Goal: Information Seeking & Learning: Understand process/instructions

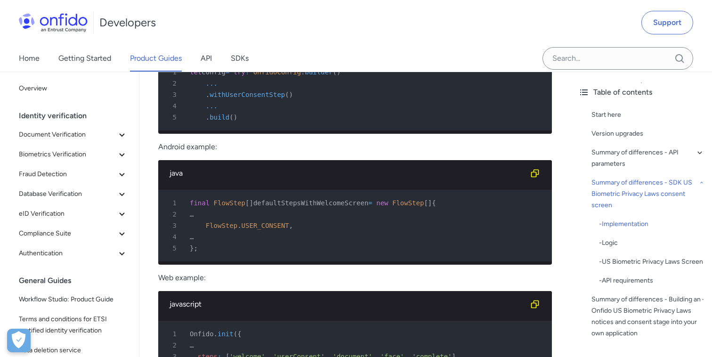
click at [154, 58] on link "Product Guides" at bounding box center [156, 58] width 52 height 26
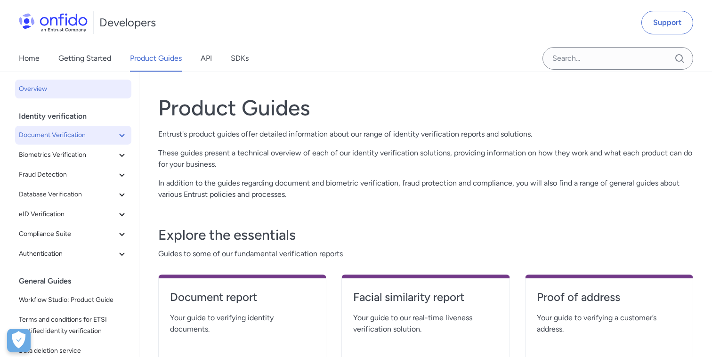
click at [123, 130] on icon at bounding box center [121, 135] width 11 height 11
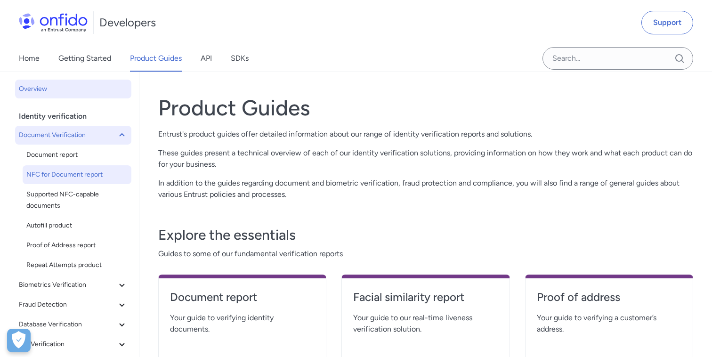
click at [72, 170] on span "NFC for Document report" at bounding box center [76, 174] width 101 height 11
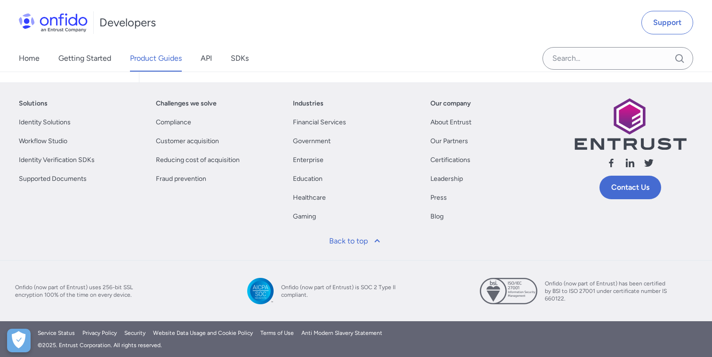
scroll to position [6382, 0]
click at [382, 256] on div "Solutions Identity Solutions Workflow Studio Identity Verification SDKs Support…" at bounding box center [356, 172] width 712 height 178
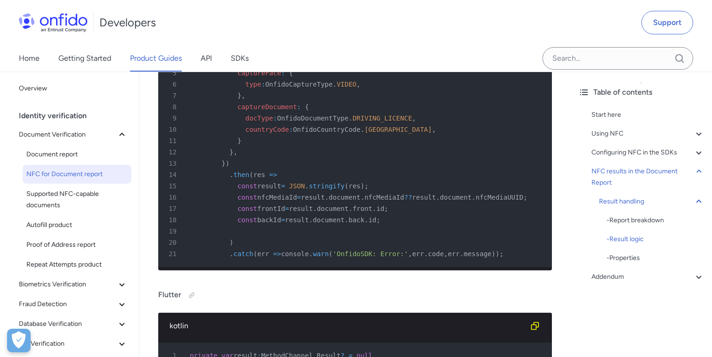
scroll to position [3397, 0]
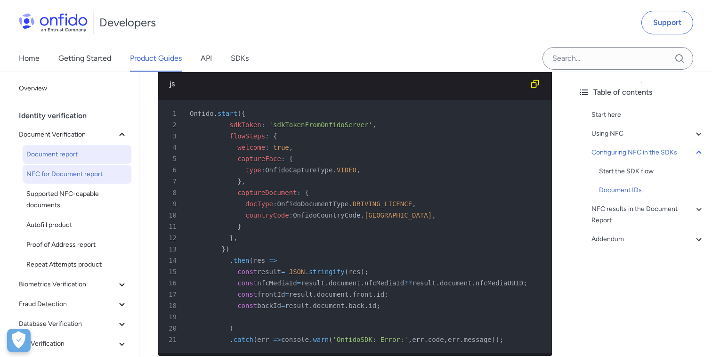
click at [67, 156] on span "Document report" at bounding box center [76, 154] width 101 height 11
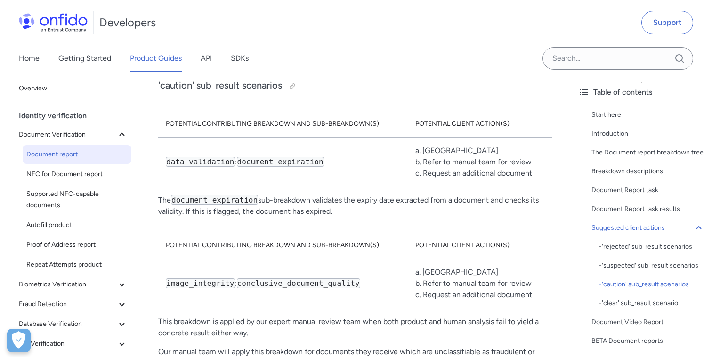
scroll to position [39, 0]
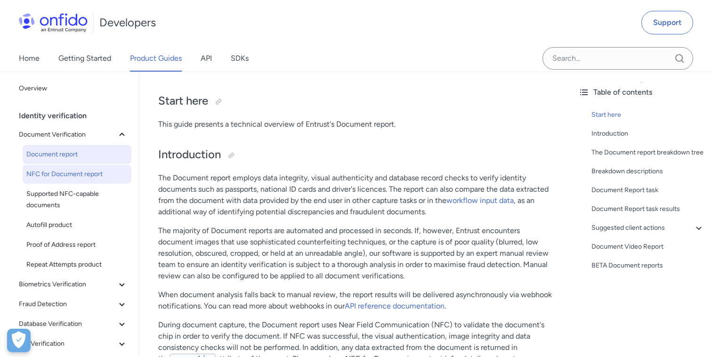
click at [70, 181] on link "NFC for Document report" at bounding box center [77, 174] width 109 height 19
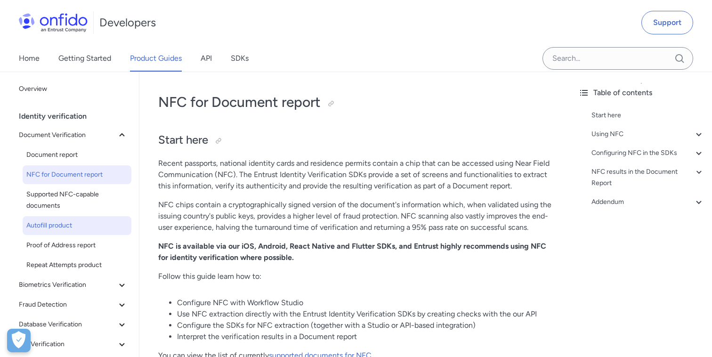
click at [63, 222] on span "Autofill product" at bounding box center [76, 225] width 101 height 11
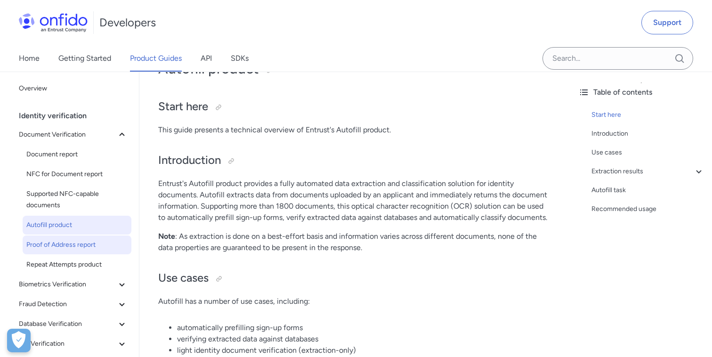
click at [55, 247] on span "Proof of Address report" at bounding box center [76, 244] width 101 height 11
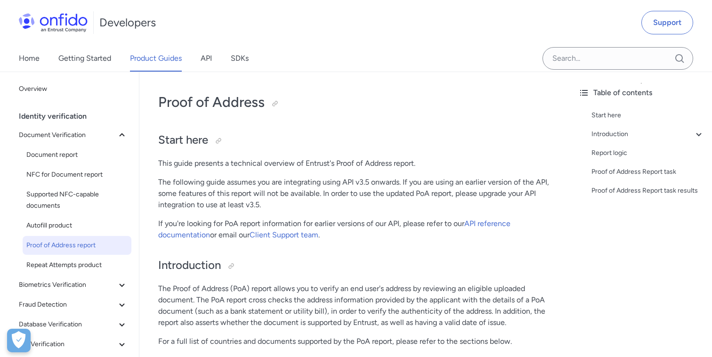
click at [313, 195] on p "The following guide assumes you are integrating using API v3.5 onwards. If you …" at bounding box center [355, 194] width 394 height 34
click at [351, 180] on p "The following guide assumes you are integrating using API v3.5 onwards. If you …" at bounding box center [355, 194] width 394 height 34
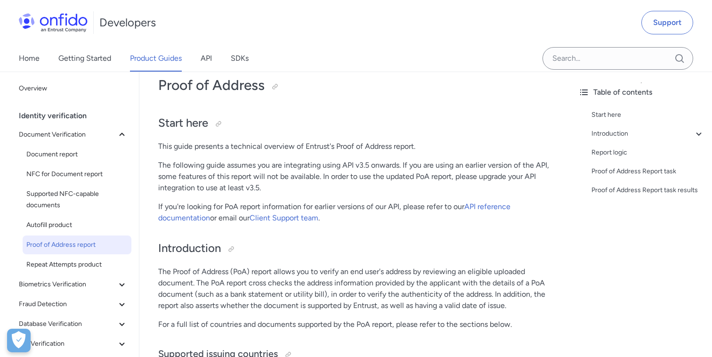
scroll to position [18, 0]
click at [203, 56] on link "API" at bounding box center [206, 58] width 11 height 26
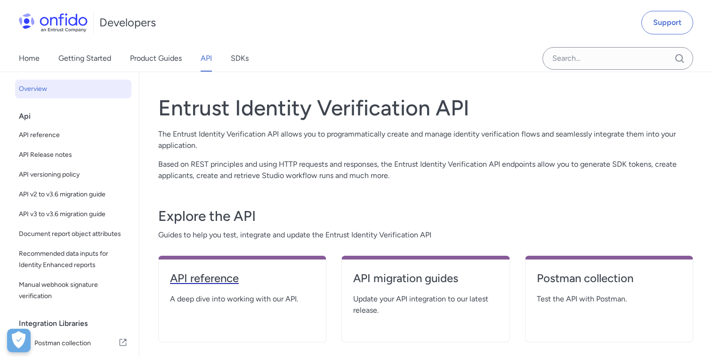
click at [189, 279] on h4 "API reference" at bounding box center [242, 278] width 145 height 15
select select "http"
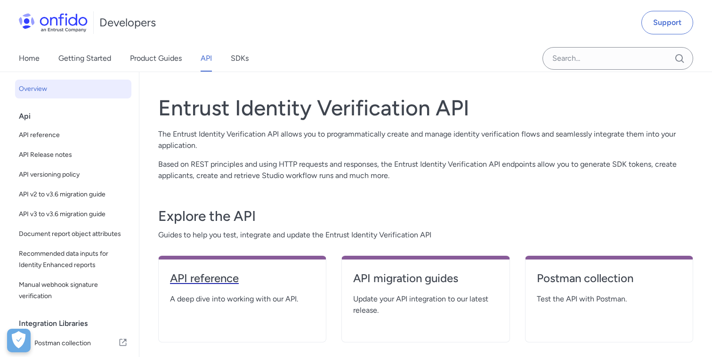
select select "http"
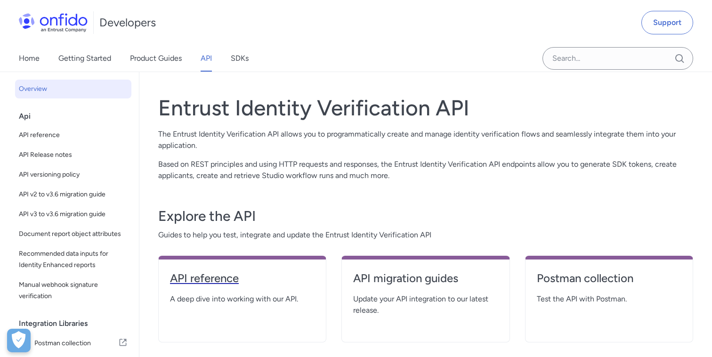
select select "http"
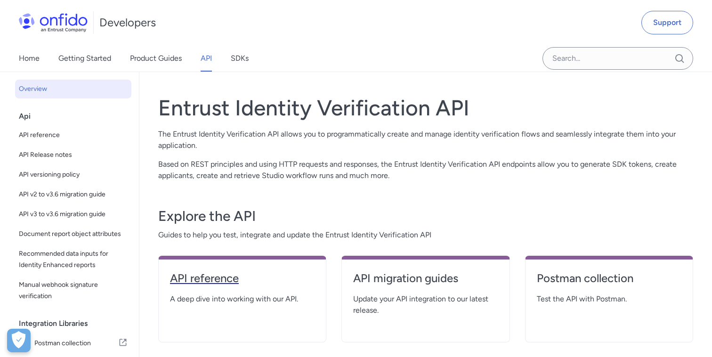
select select "http"
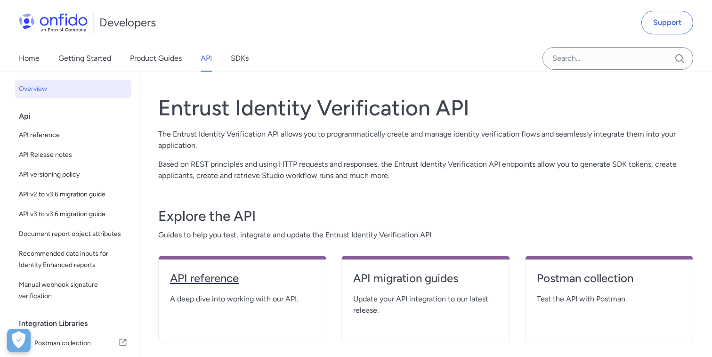
select select "http"
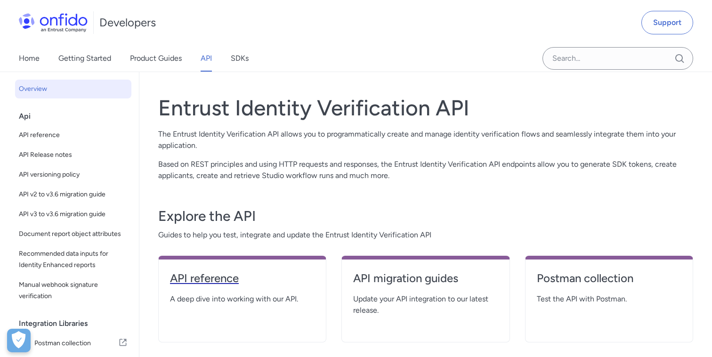
select select "http"
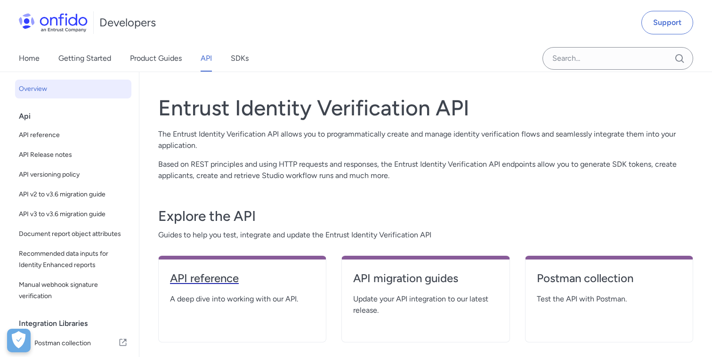
select select "http"
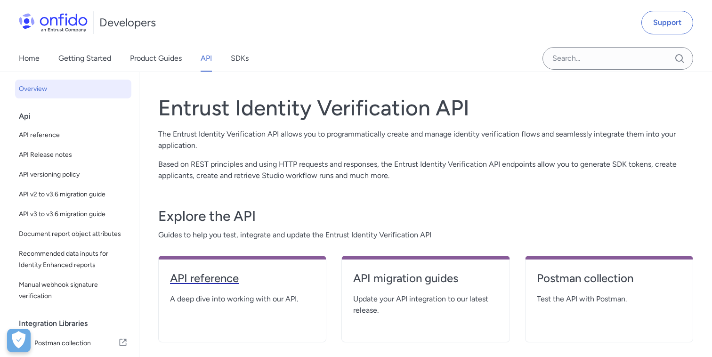
select select "http"
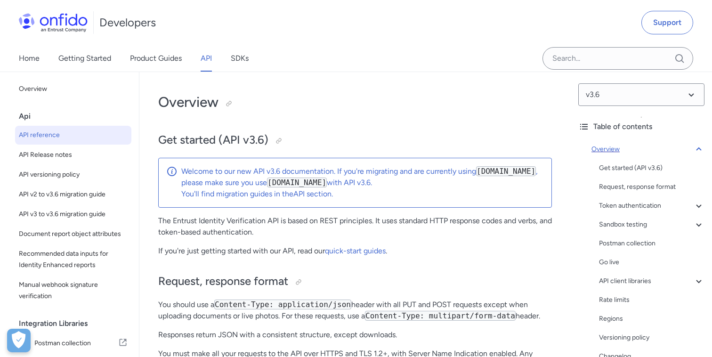
click at [699, 151] on icon at bounding box center [698, 149] width 11 height 11
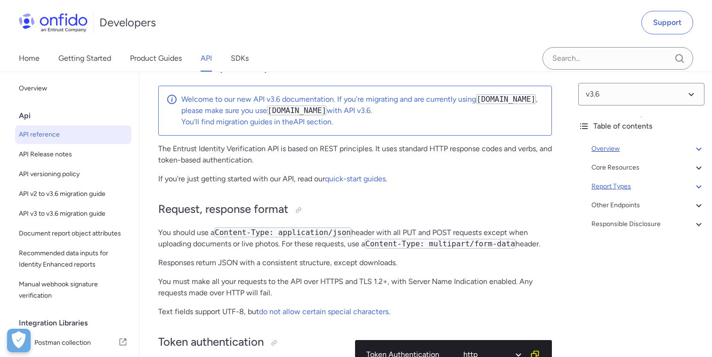
click at [621, 188] on div "Report Types" at bounding box center [648, 186] width 113 height 11
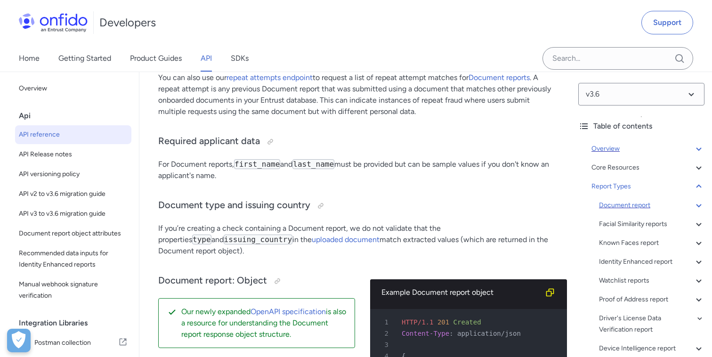
click at [621, 203] on div "Document report" at bounding box center [651, 205] width 105 height 11
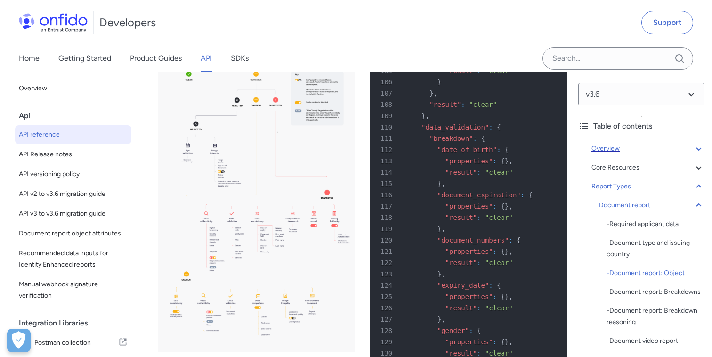
scroll to position [40070, 0]
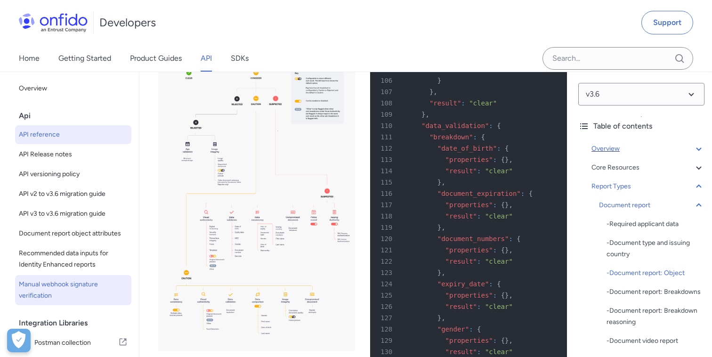
click at [78, 277] on link "Manual webhook signature verification" at bounding box center [73, 290] width 116 height 30
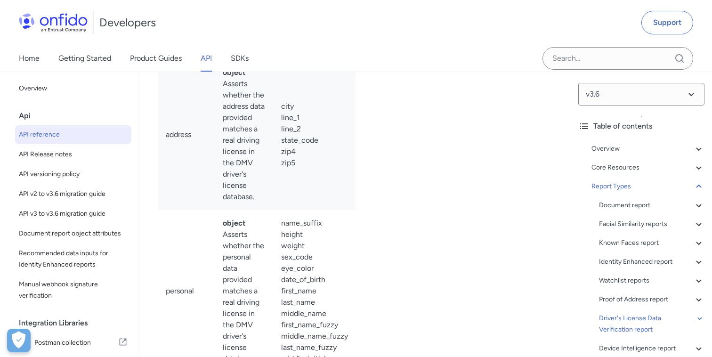
scroll to position [99, 0]
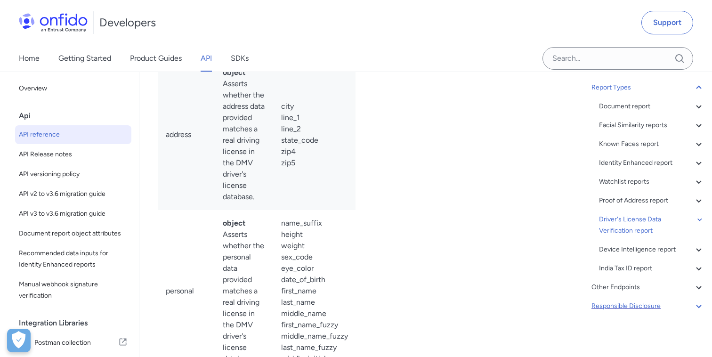
click at [691, 300] on div "Responsible Disclosure" at bounding box center [648, 305] width 113 height 11
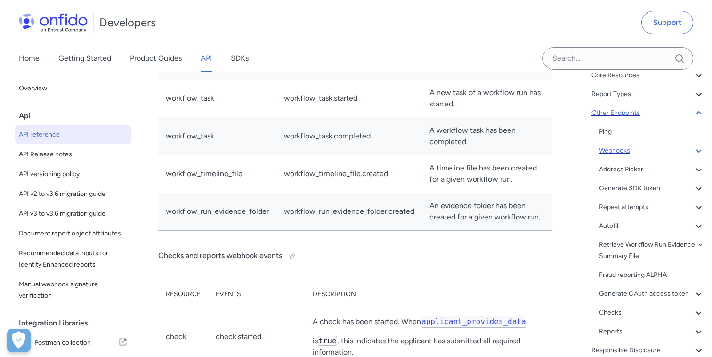
scroll to position [96, 0]
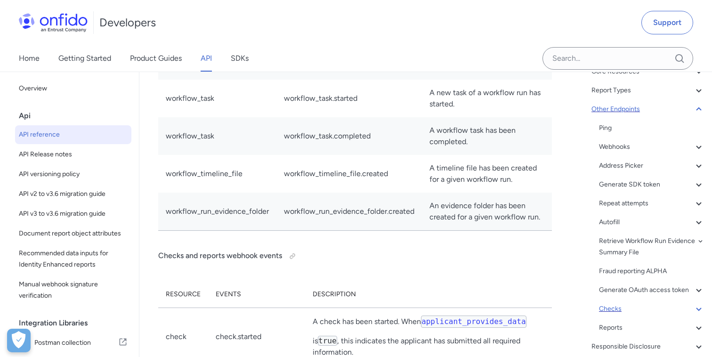
click at [615, 311] on div "Checks" at bounding box center [651, 308] width 105 height 11
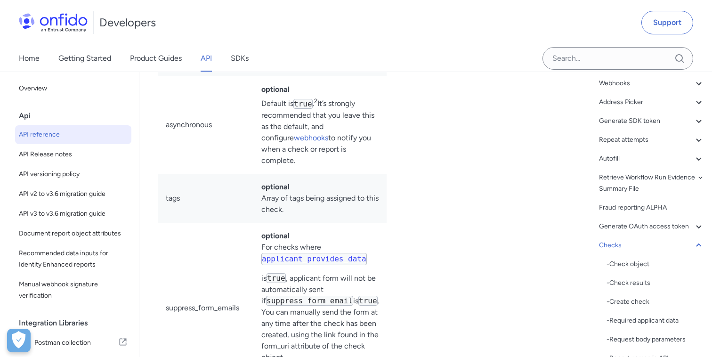
scroll to position [166, 0]
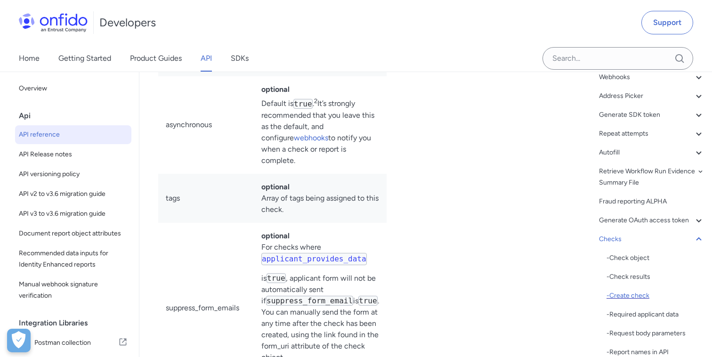
click at [635, 291] on div "- Create check" at bounding box center [656, 295] width 98 height 11
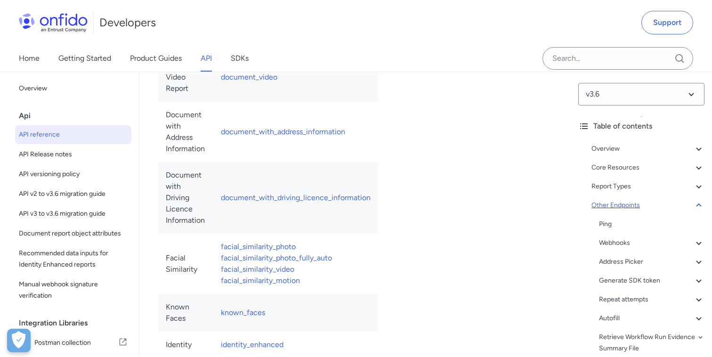
click at [695, 203] on icon at bounding box center [698, 205] width 11 height 11
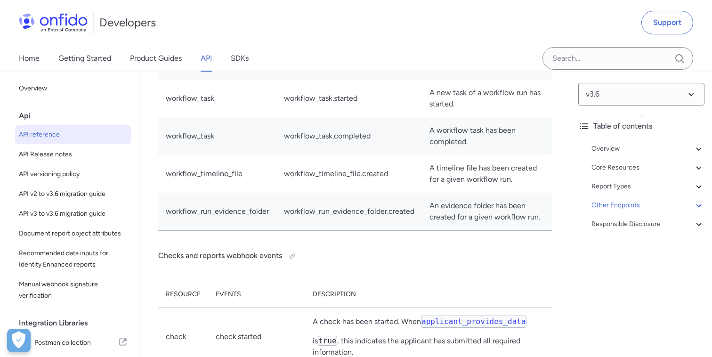
click at [702, 204] on icon at bounding box center [698, 205] width 11 height 11
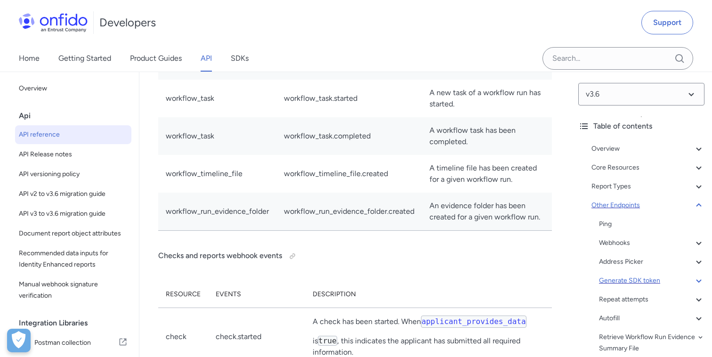
scroll to position [18, 0]
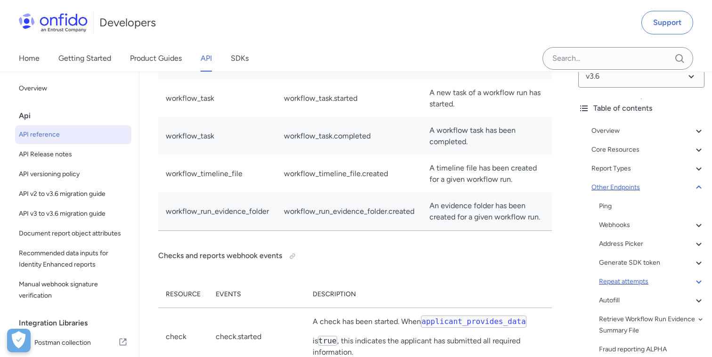
click at [628, 280] on div "Repeat attempts" at bounding box center [651, 281] width 105 height 11
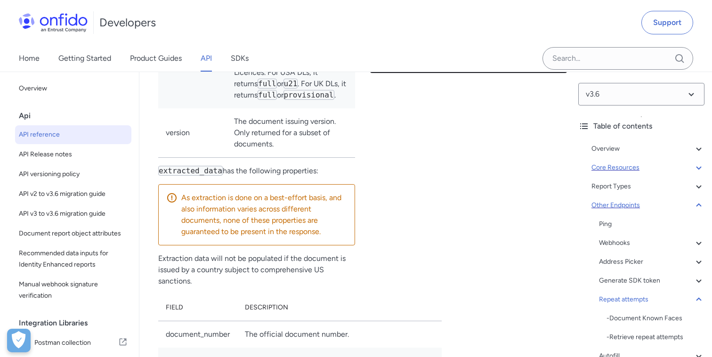
click at [698, 164] on icon at bounding box center [698, 167] width 11 height 11
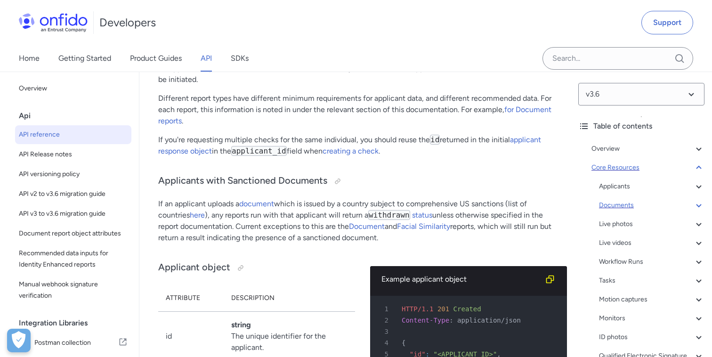
click at [629, 204] on div "Documents" at bounding box center [651, 205] width 105 height 11
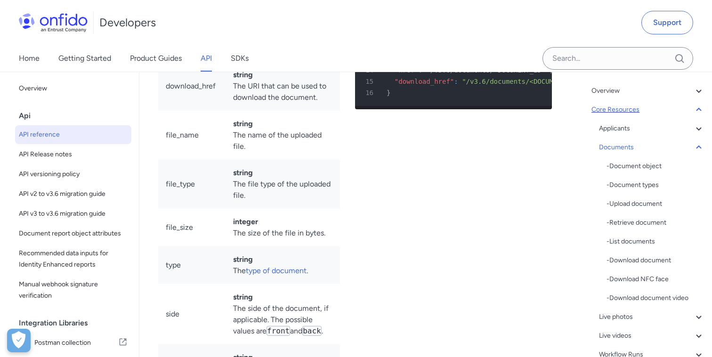
scroll to position [73, 0]
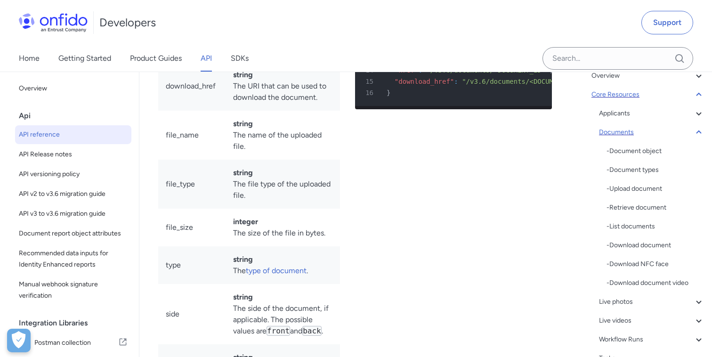
click at [697, 133] on icon at bounding box center [698, 131] width 5 height 3
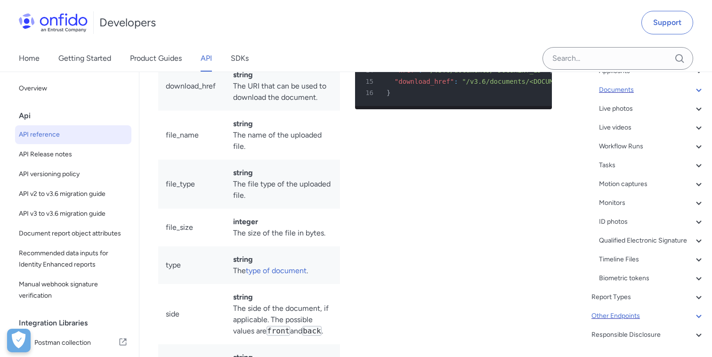
scroll to position [144, 0]
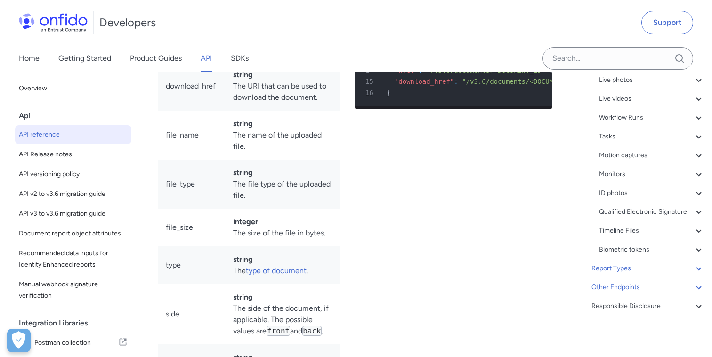
click at [629, 269] on div "Report Types" at bounding box center [648, 268] width 113 height 11
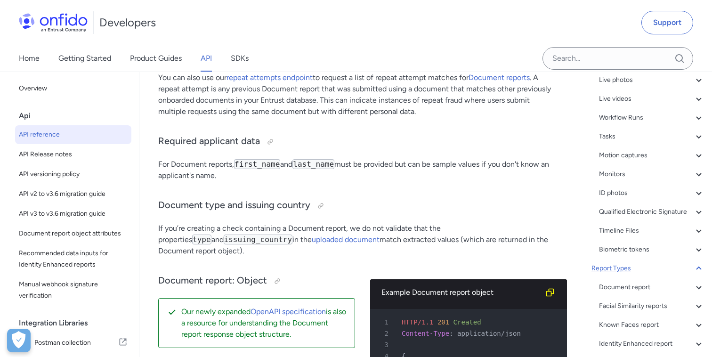
scroll to position [99, 0]
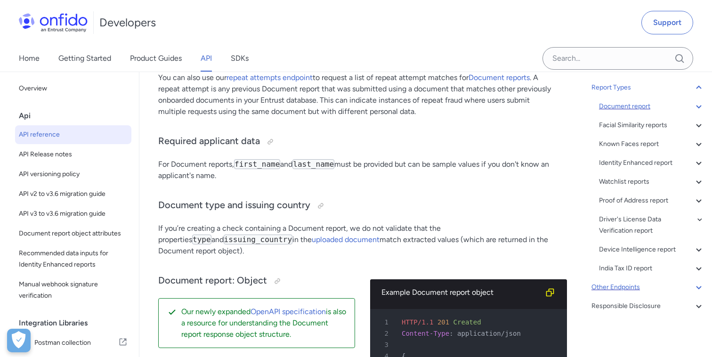
click at [641, 107] on div "Document report" at bounding box center [651, 106] width 105 height 11
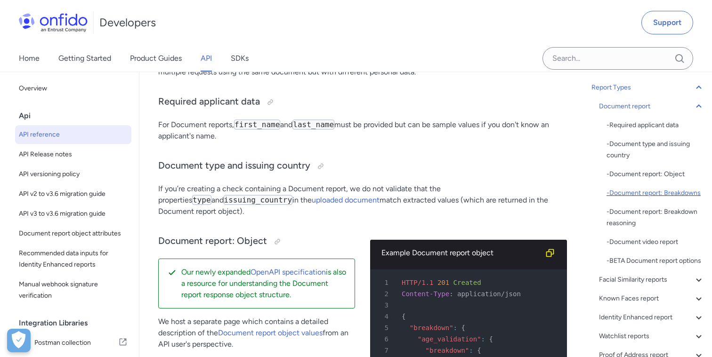
click at [645, 190] on div "- Document report: Breakdowns" at bounding box center [656, 192] width 98 height 11
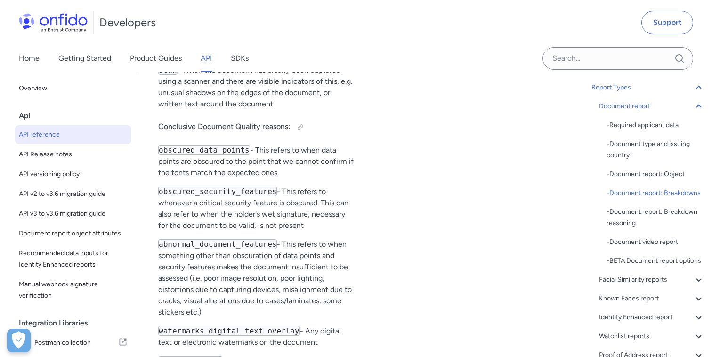
scroll to position [44014, 0]
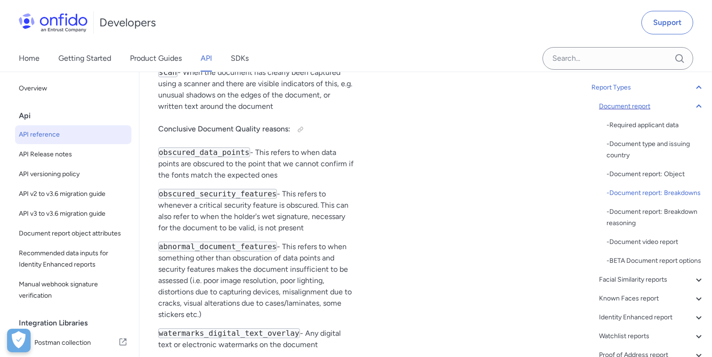
click at [699, 106] on icon at bounding box center [698, 106] width 11 height 11
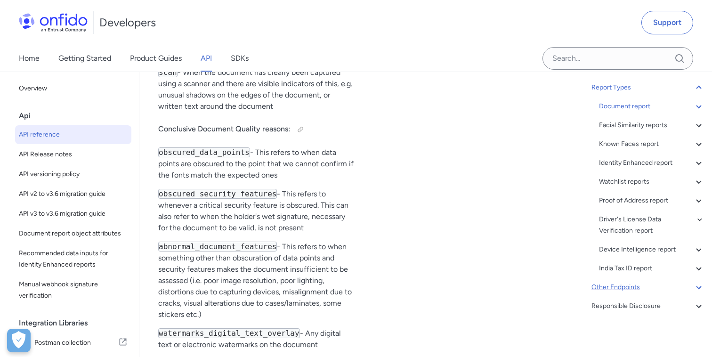
scroll to position [38681, 0]
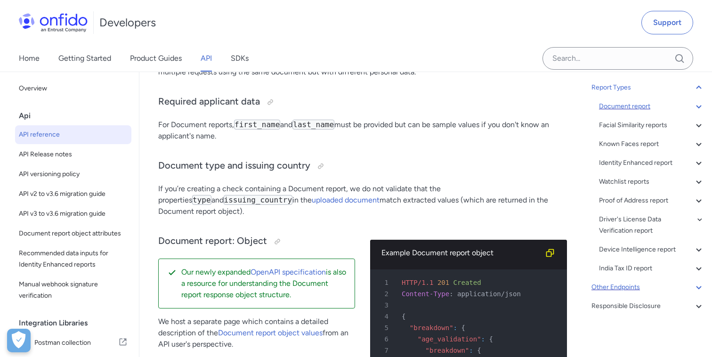
click at [699, 106] on icon at bounding box center [698, 106] width 11 height 11
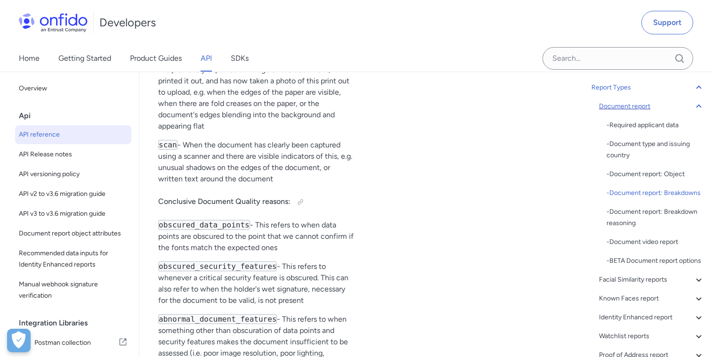
scroll to position [43936, 0]
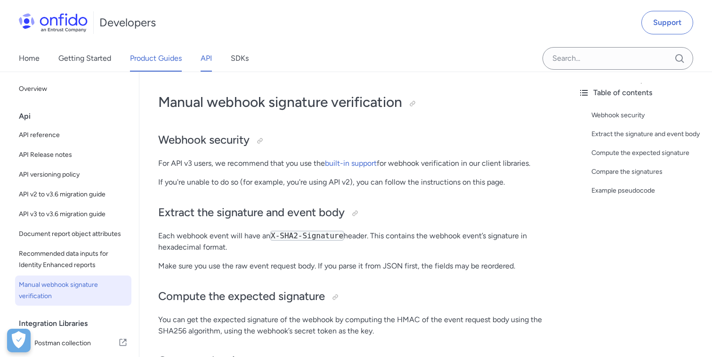
click at [156, 58] on link "Product Guides" at bounding box center [156, 58] width 52 height 26
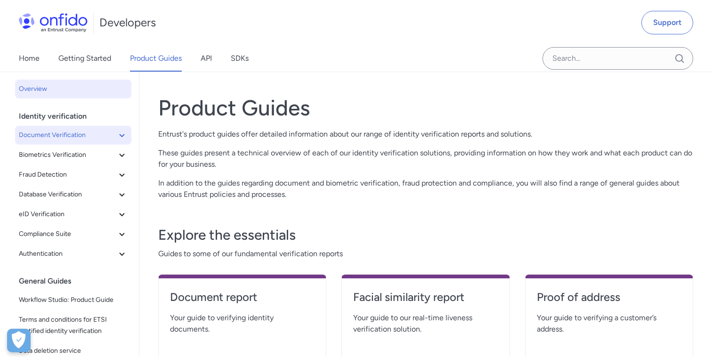
click at [122, 134] on icon at bounding box center [121, 135] width 11 height 11
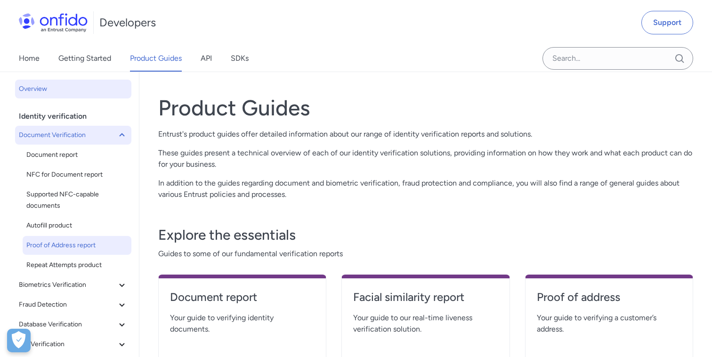
click at [72, 242] on span "Proof of Address report" at bounding box center [76, 245] width 101 height 11
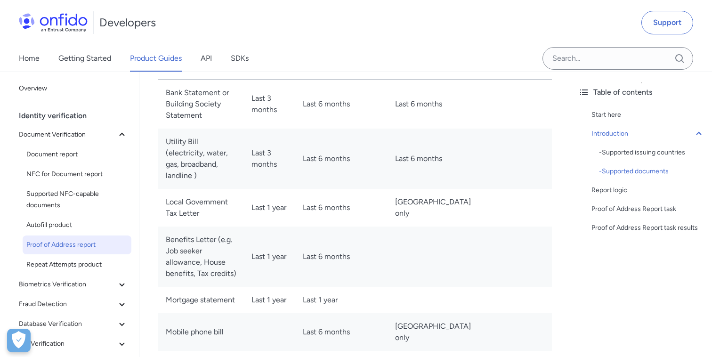
scroll to position [1165, 0]
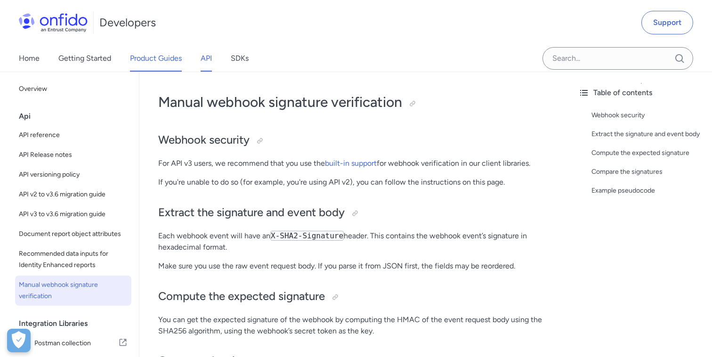
click at [156, 58] on link "Product Guides" at bounding box center [156, 58] width 52 height 26
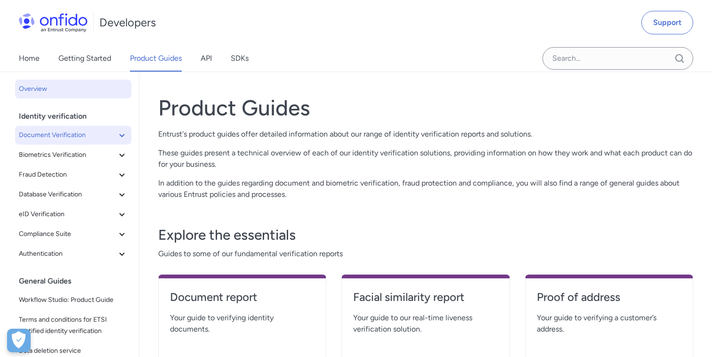
click at [120, 138] on icon at bounding box center [121, 135] width 11 height 11
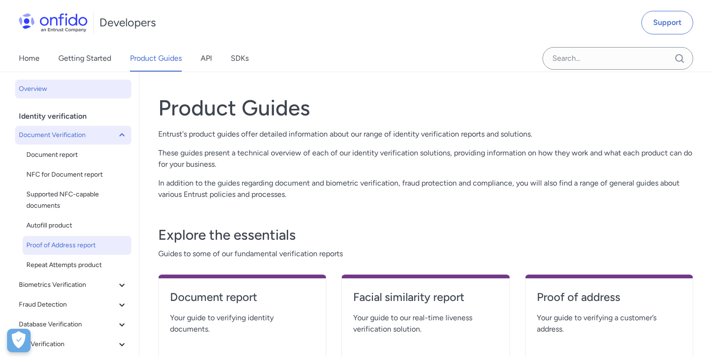
click at [76, 239] on link "Proof of Address report" at bounding box center [77, 245] width 109 height 19
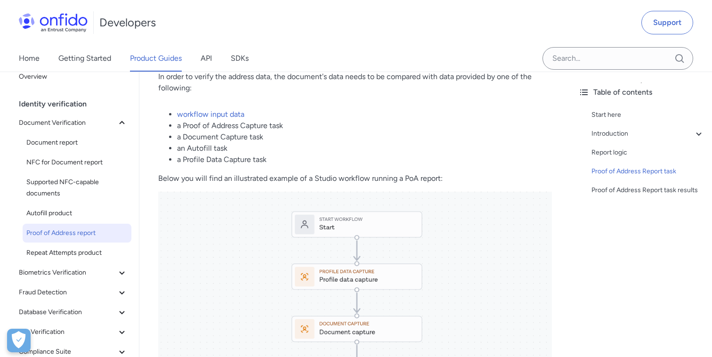
scroll to position [20, 0]
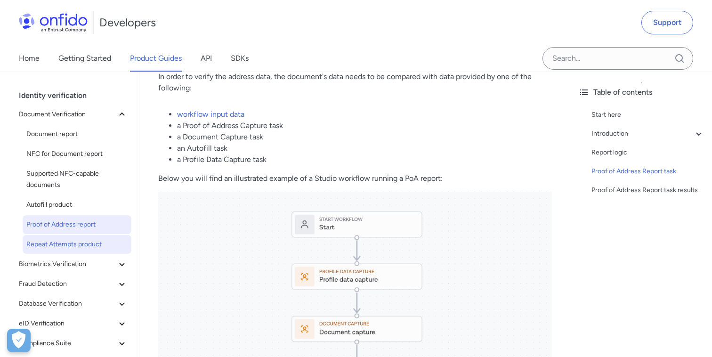
click at [74, 241] on span "Repeat Attempts product" at bounding box center [76, 244] width 101 height 11
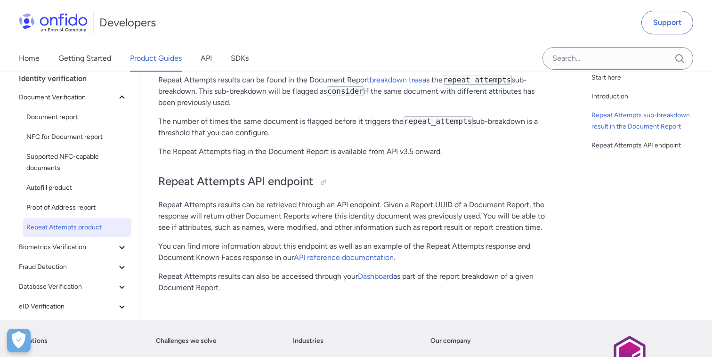
scroll to position [291, 0]
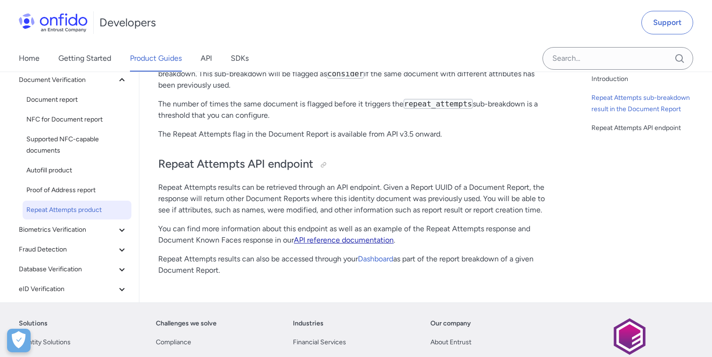
click at [341, 242] on link "API reference documentation" at bounding box center [344, 239] width 100 height 9
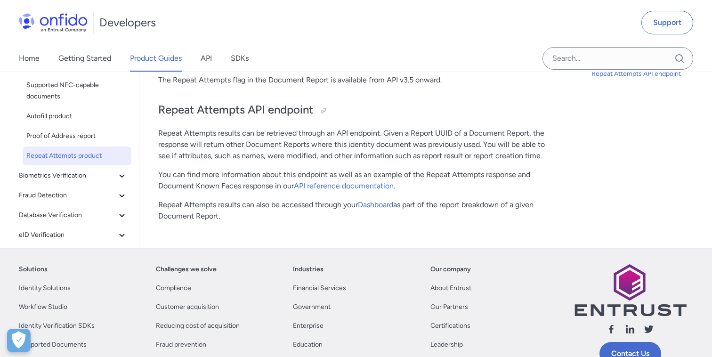
scroll to position [338, 0]
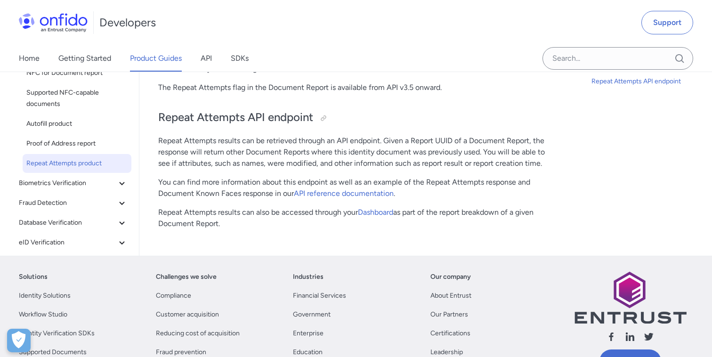
click at [292, 155] on p "Repeat Attempts results can be retrieved through an API endpoint. Given a Repor…" at bounding box center [355, 152] width 394 height 34
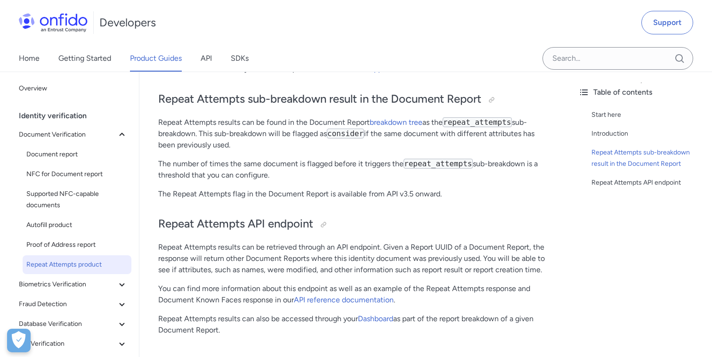
scroll to position [232, 0]
click at [321, 199] on p "The Repeat Attempts flag in the Document Report is available from API v3.5 onwa…" at bounding box center [355, 193] width 394 height 11
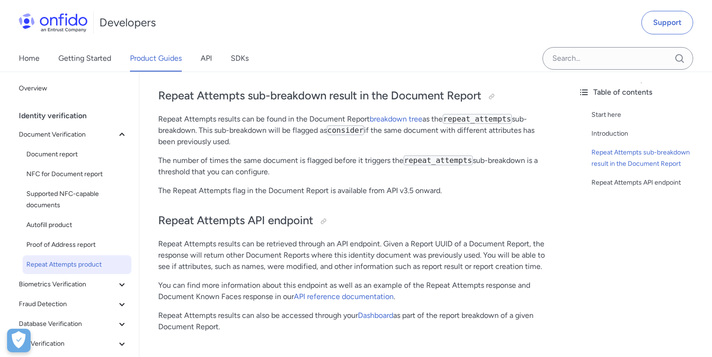
scroll to position [235, 0]
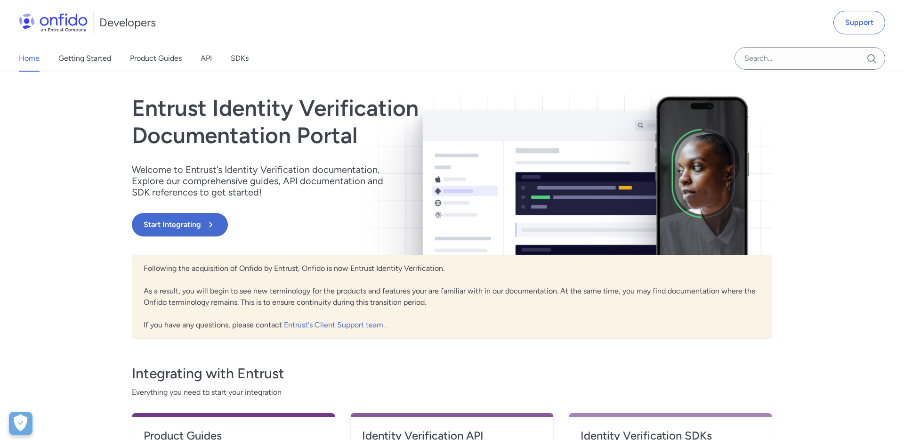
click at [72, 250] on div "Home Getting Started Product Guides API SDKs Support Entrust Identity Verificat…" at bounding box center [452, 322] width 904 height 500
click at [57, 251] on div "Home Getting Started Product Guides API SDKs Support Entrust Identity Verificat…" at bounding box center [452, 322] width 904 height 500
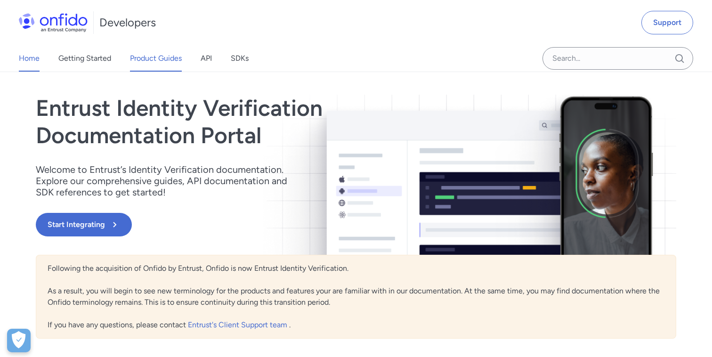
click at [139, 63] on link "Product Guides" at bounding box center [156, 58] width 52 height 26
click at [206, 59] on link "API" at bounding box center [206, 58] width 11 height 26
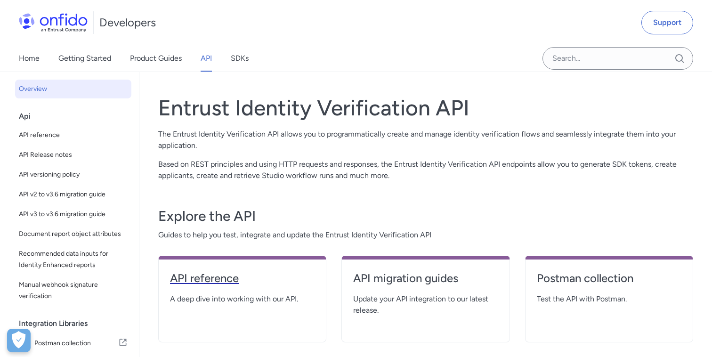
click at [218, 281] on h4 "API reference" at bounding box center [242, 278] width 145 height 15
select select "http"
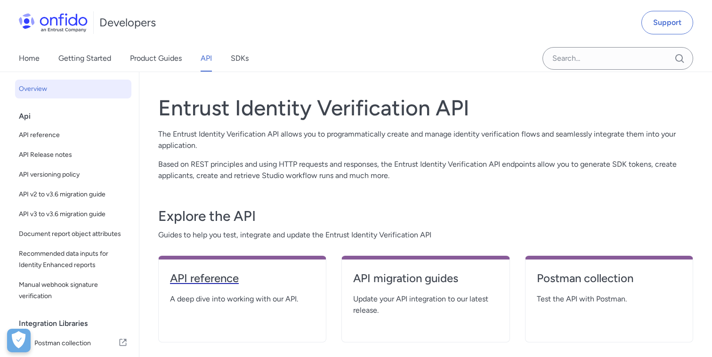
select select "http"
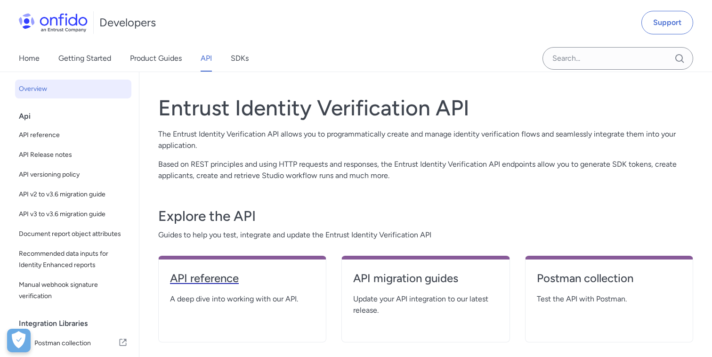
select select "http"
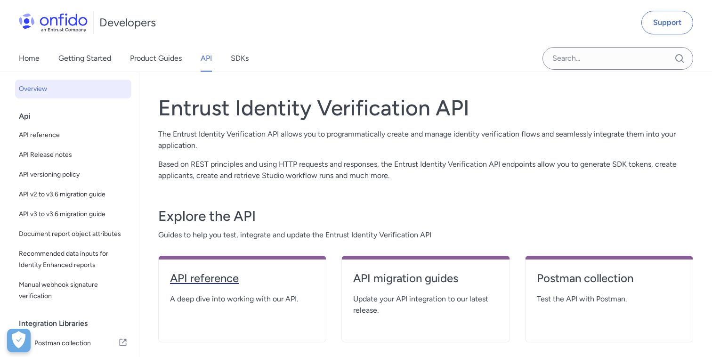
select select "http"
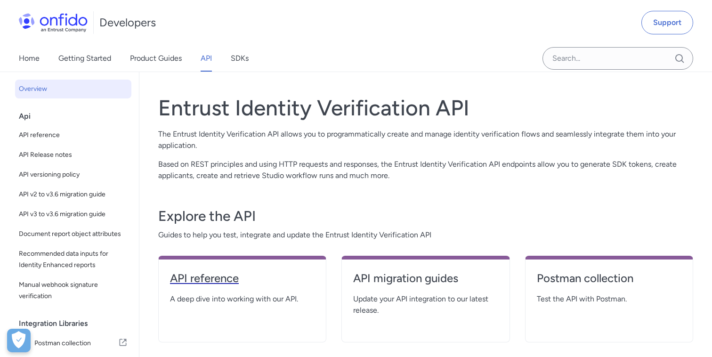
select select "http"
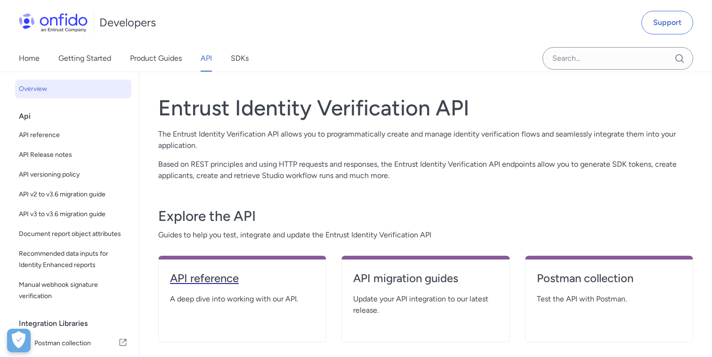
select select "http"
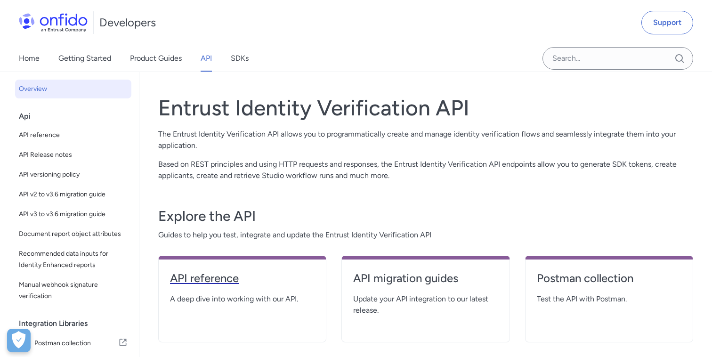
select select "http"
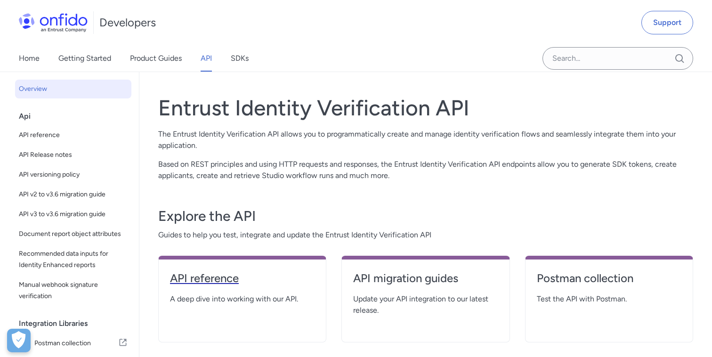
select select "http"
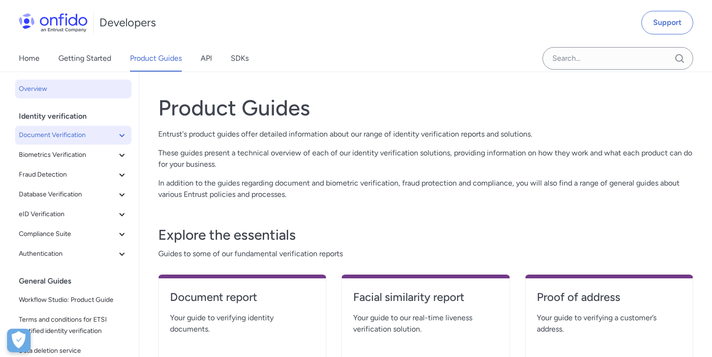
click at [127, 140] on icon at bounding box center [121, 135] width 11 height 11
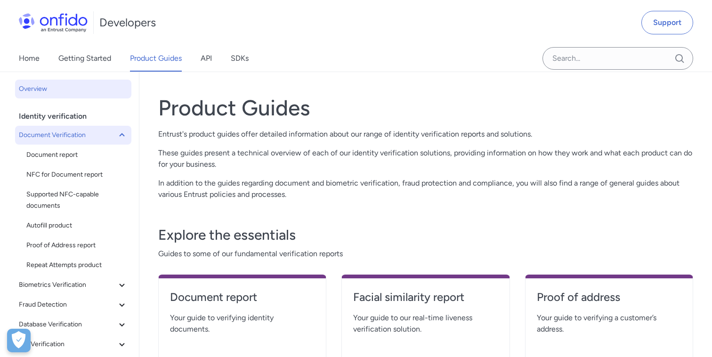
click at [123, 133] on icon at bounding box center [121, 135] width 11 height 11
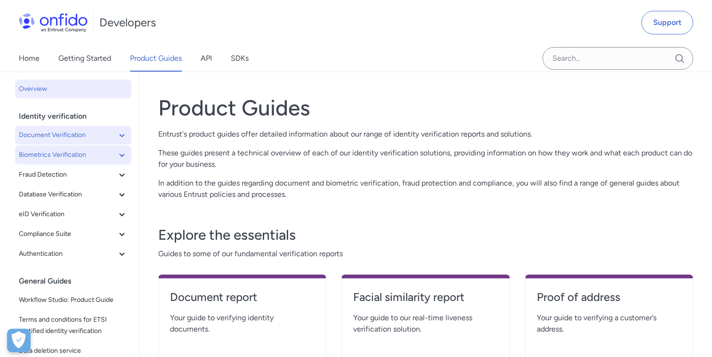
click at [122, 158] on icon at bounding box center [121, 154] width 11 height 11
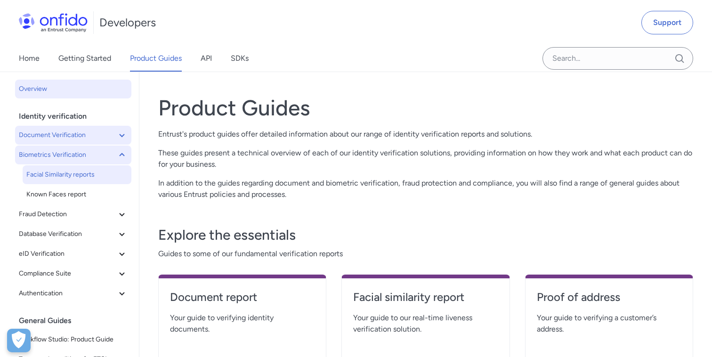
click at [89, 170] on span "Facial Similarity reports" at bounding box center [76, 174] width 101 height 11
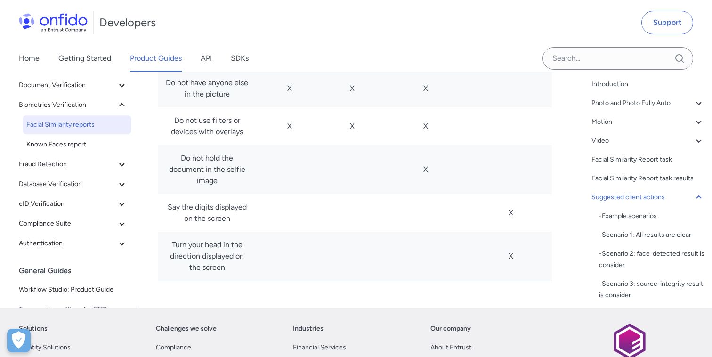
scroll to position [5746, 0]
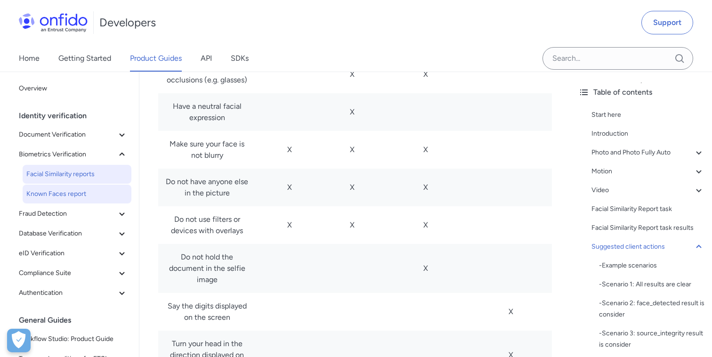
click at [59, 195] on span "Known Faces report" at bounding box center [76, 193] width 101 height 11
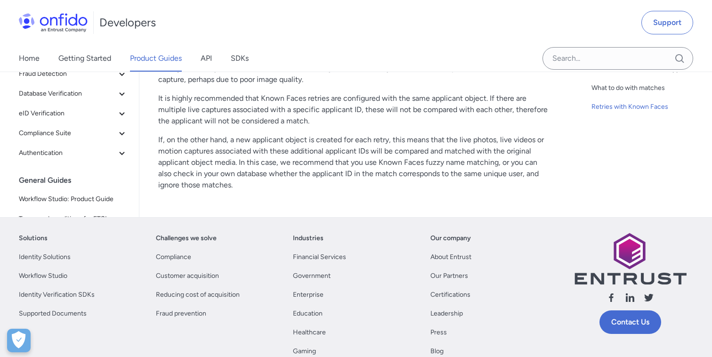
scroll to position [1717, 0]
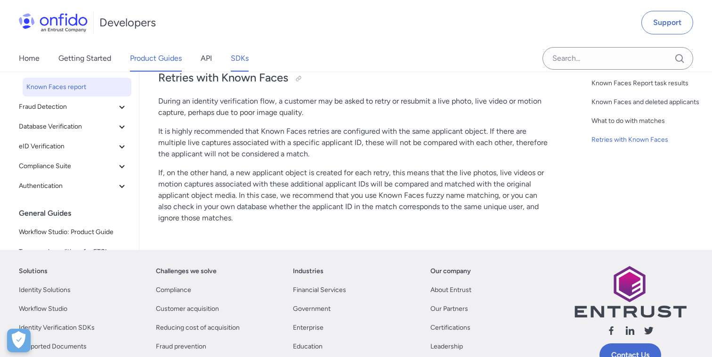
click at [235, 59] on link "SDKs" at bounding box center [240, 58] width 18 height 26
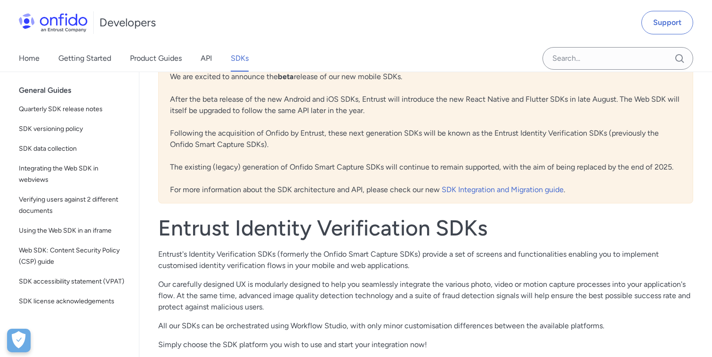
scroll to position [21, 0]
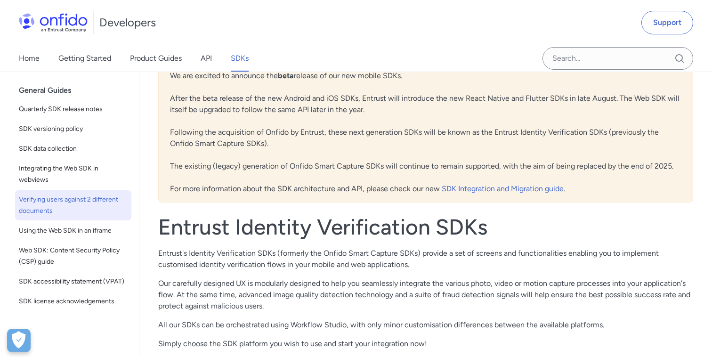
click at [68, 207] on span "Verifying users against 2 different documents" at bounding box center [73, 205] width 109 height 23
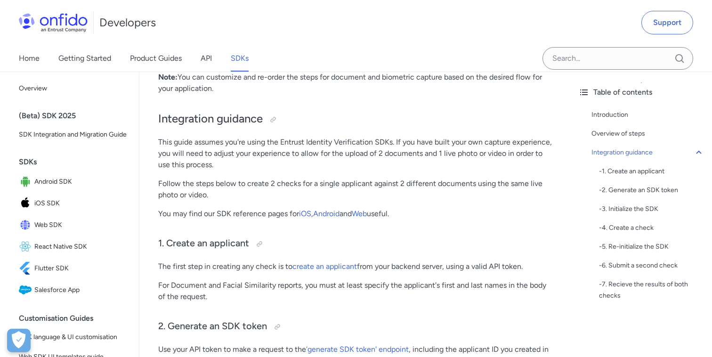
scroll to position [810, 0]
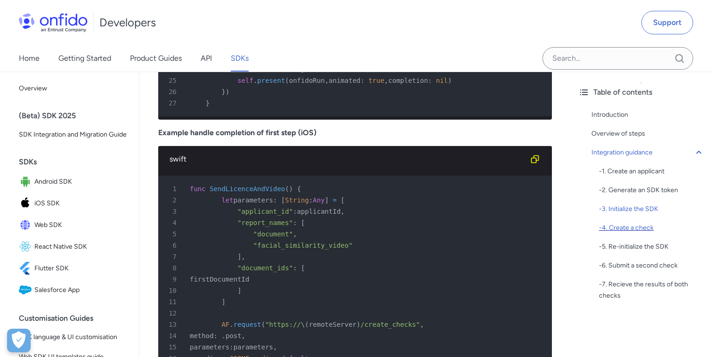
click at [630, 227] on div "- 4. Create a check" at bounding box center [651, 227] width 105 height 11
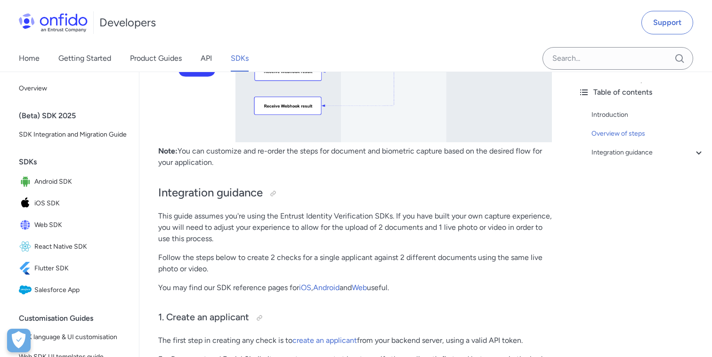
scroll to position [723, 0]
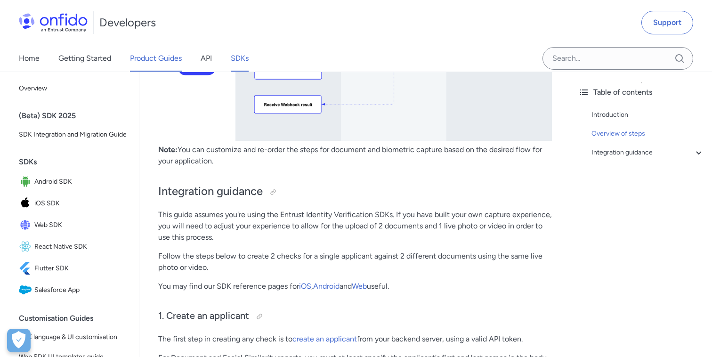
click at [155, 61] on link "Product Guides" at bounding box center [156, 58] width 52 height 26
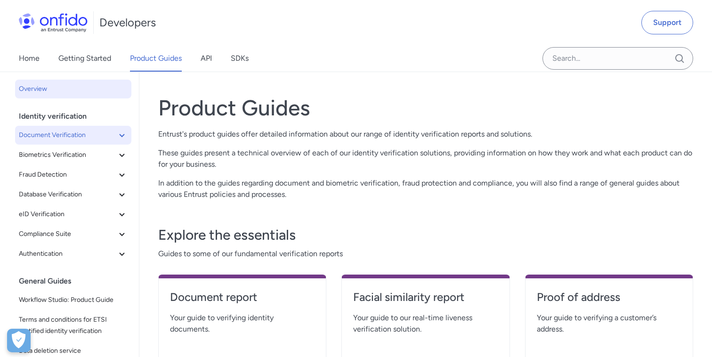
click at [121, 137] on icon at bounding box center [121, 135] width 11 height 11
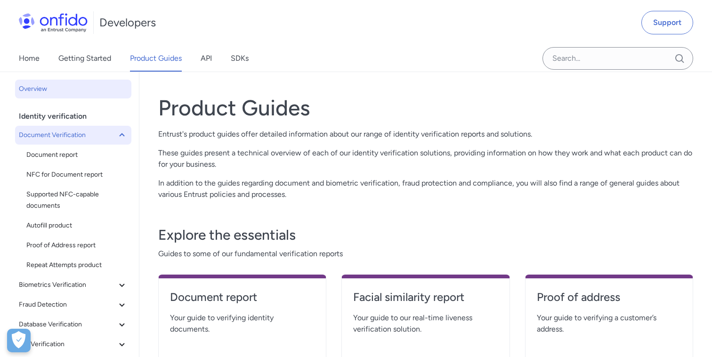
click at [118, 138] on icon at bounding box center [121, 135] width 11 height 11
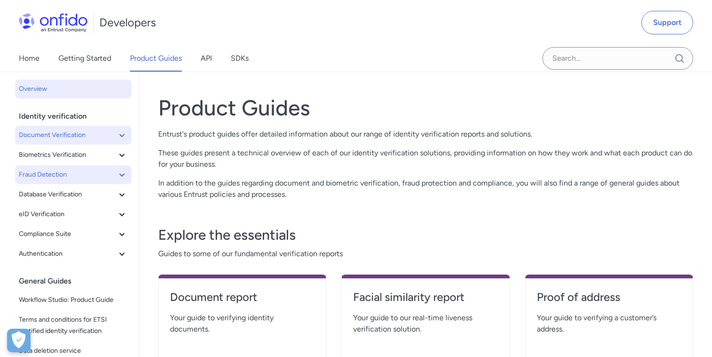
click at [121, 170] on icon at bounding box center [121, 174] width 11 height 11
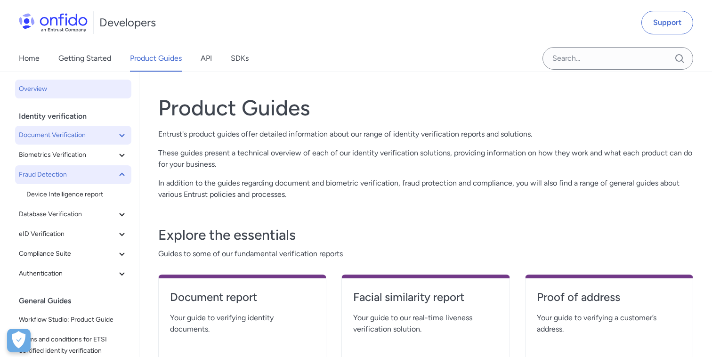
click at [121, 170] on icon at bounding box center [121, 174] width 11 height 11
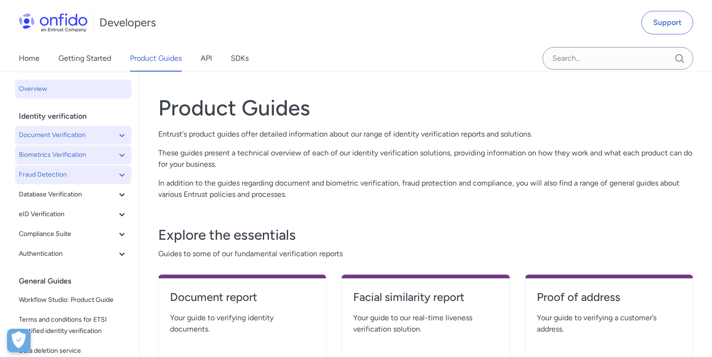
click at [124, 150] on icon at bounding box center [121, 154] width 11 height 11
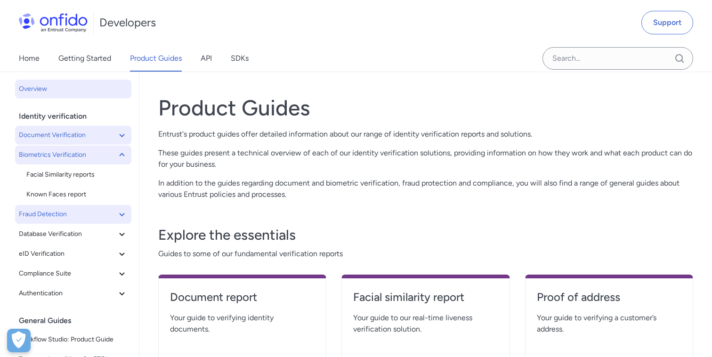
click at [124, 150] on icon at bounding box center [121, 154] width 11 height 11
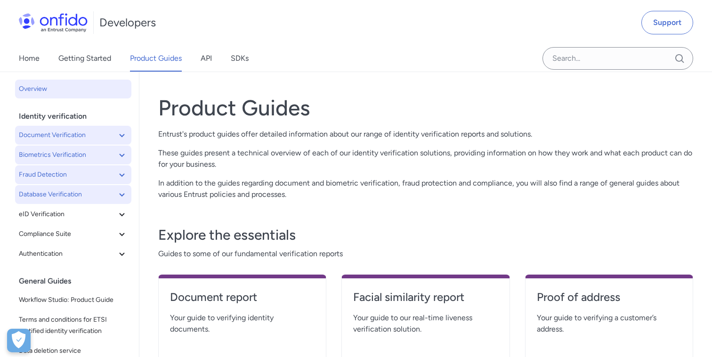
click at [122, 190] on icon at bounding box center [121, 194] width 11 height 11
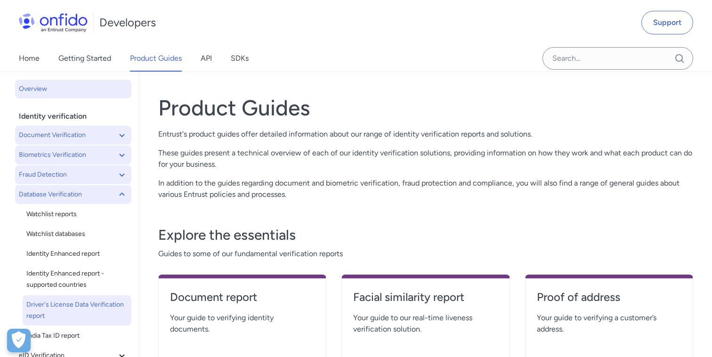
scroll to position [33, 0]
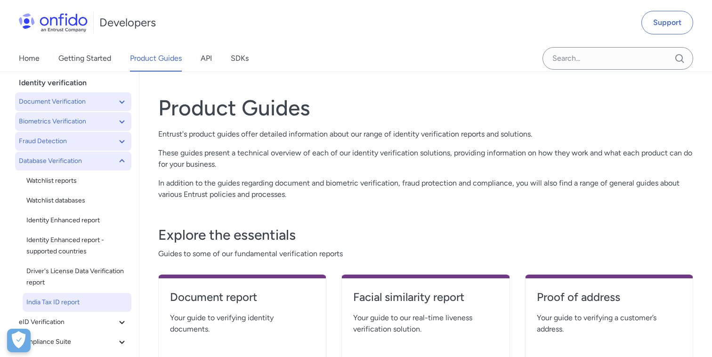
click at [73, 306] on span "India Tax ID report" at bounding box center [76, 302] width 101 height 11
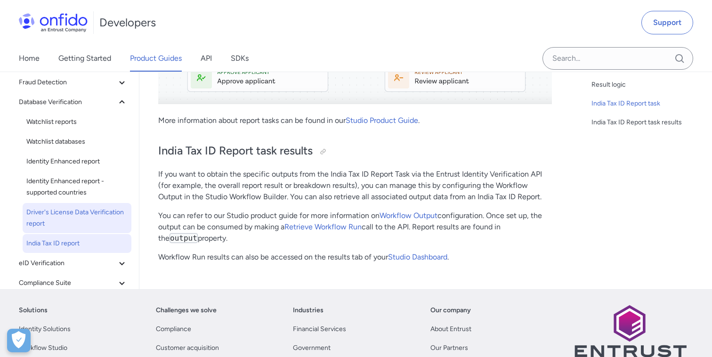
scroll to position [38, 0]
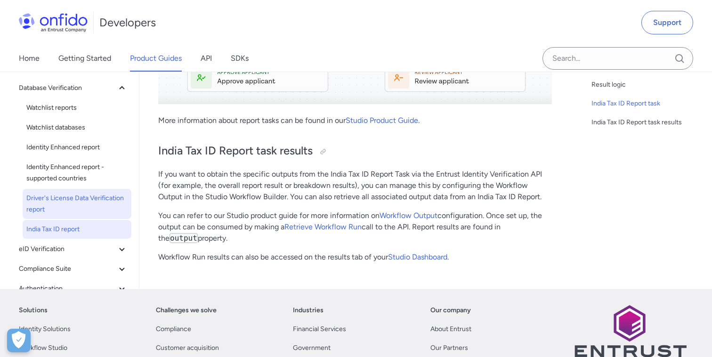
click at [70, 208] on span "Driver's License Data Verification report" at bounding box center [76, 204] width 101 height 23
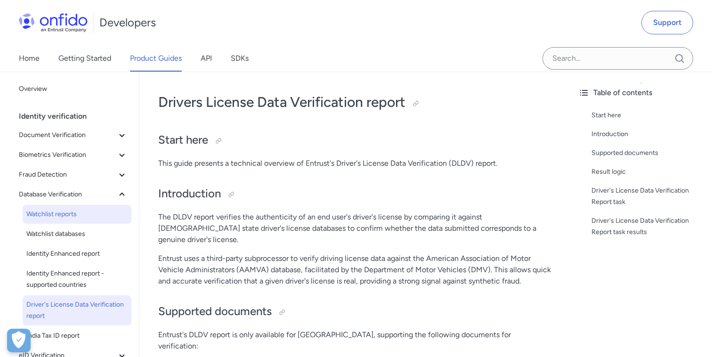
click at [77, 212] on span "Watchlist reports" at bounding box center [76, 214] width 101 height 11
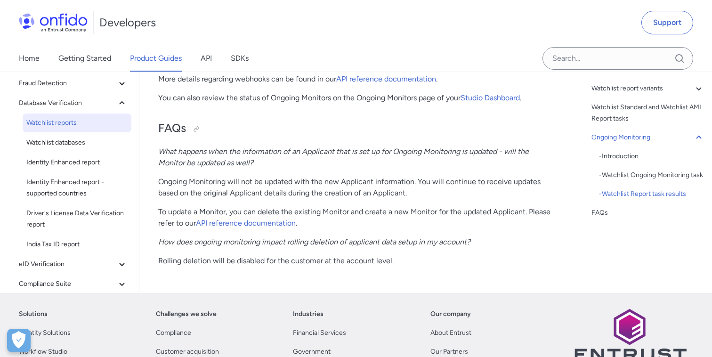
scroll to position [18, 0]
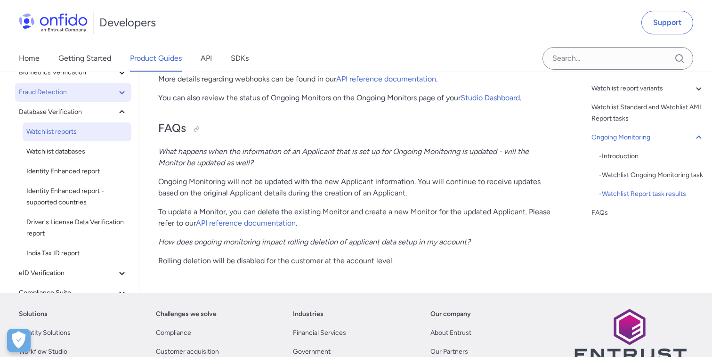
click at [121, 93] on icon at bounding box center [121, 92] width 11 height 11
click at [121, 90] on icon at bounding box center [121, 92] width 11 height 11
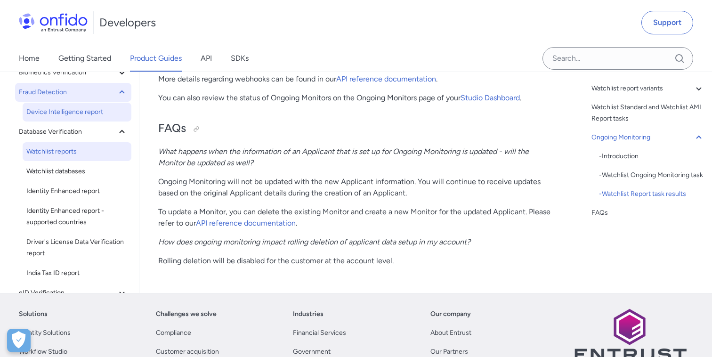
click at [63, 111] on span "Device Intelligence report" at bounding box center [76, 111] width 101 height 11
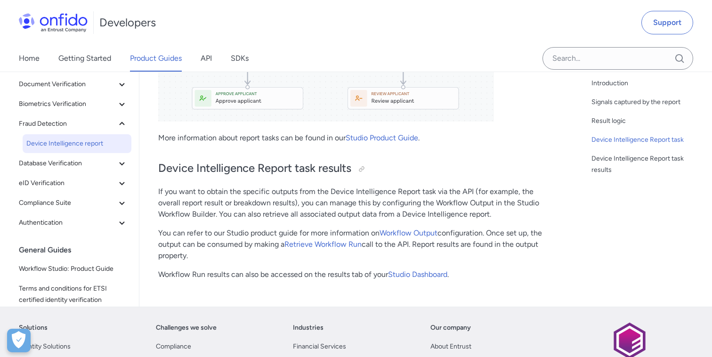
scroll to position [1072, 0]
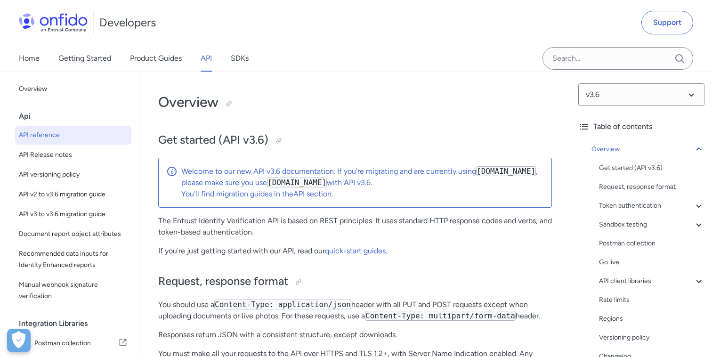
select select "http"
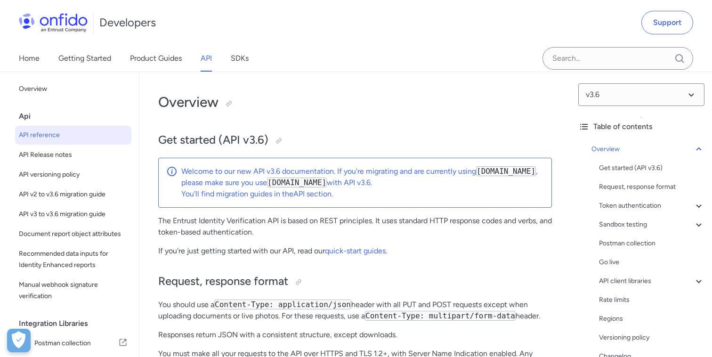
select select "http"
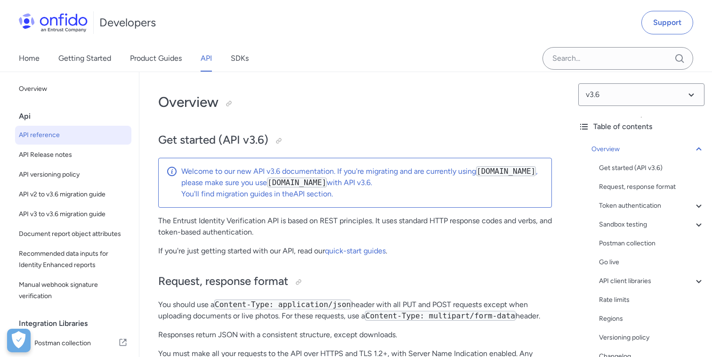
select select "http"
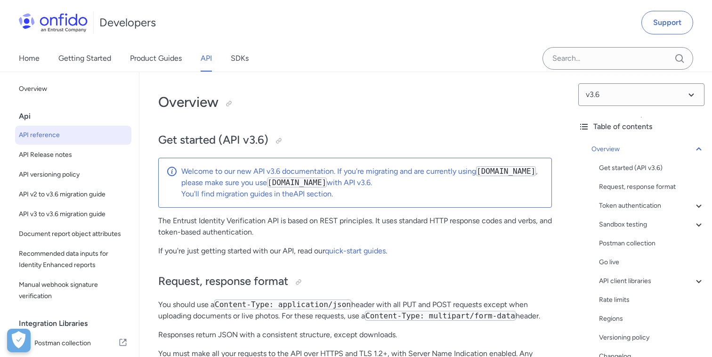
select select "http"
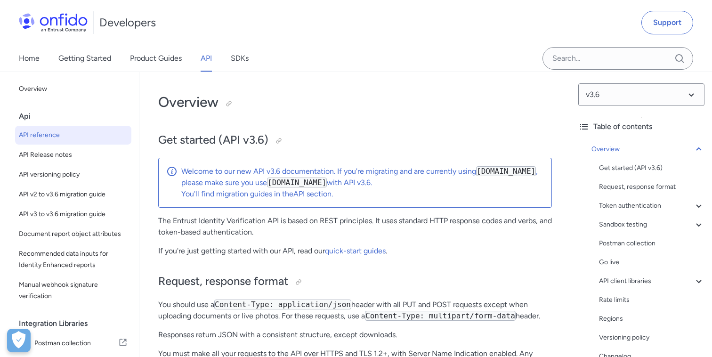
select select "http"
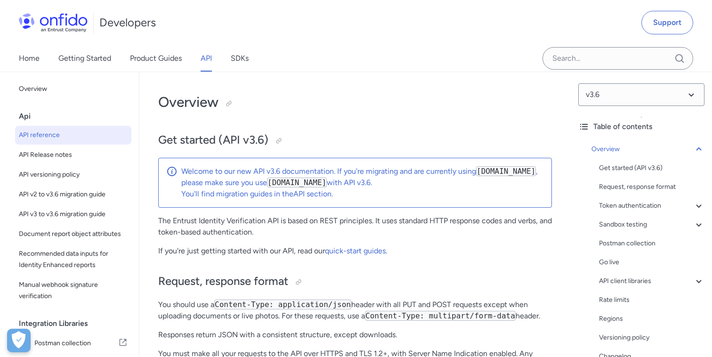
select select "http"
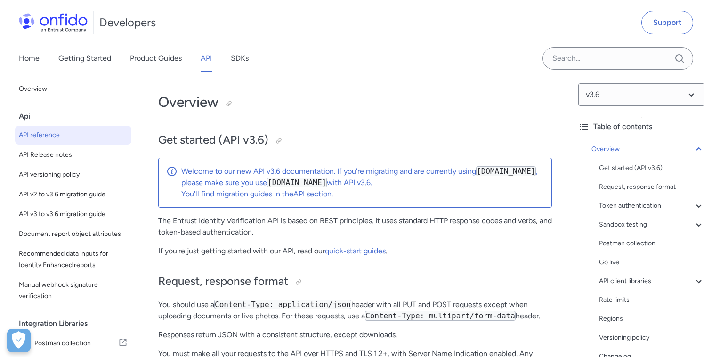
select select "http"
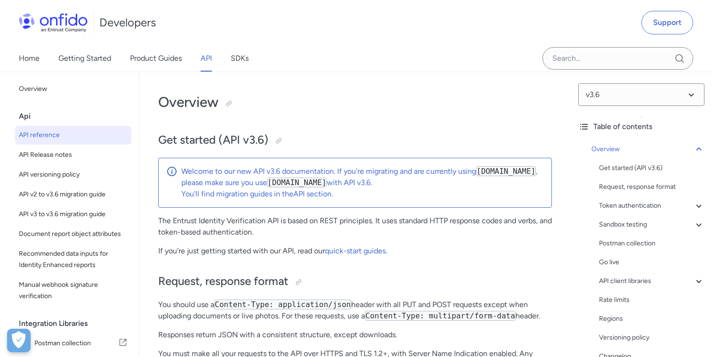
select select "http"
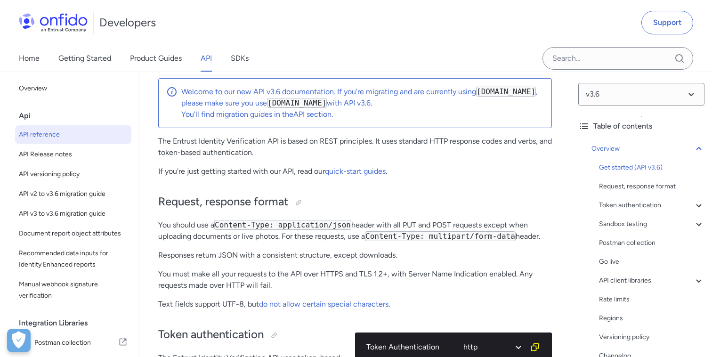
scroll to position [81, 0]
click link "API section"
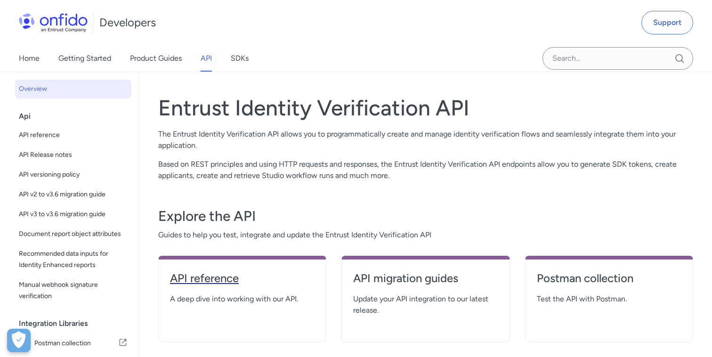
click at [231, 276] on h4 "API reference" at bounding box center [242, 278] width 145 height 15
select select "http"
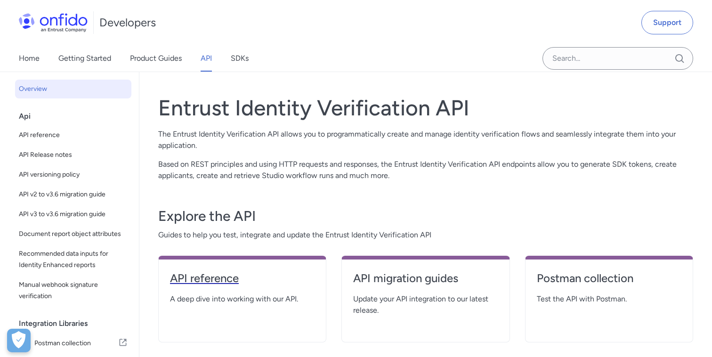
select select "http"
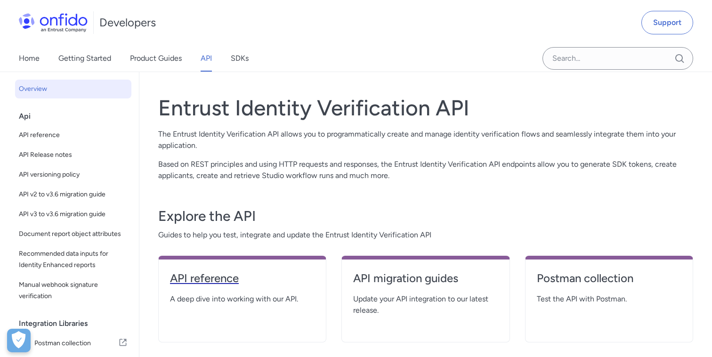
select select "http"
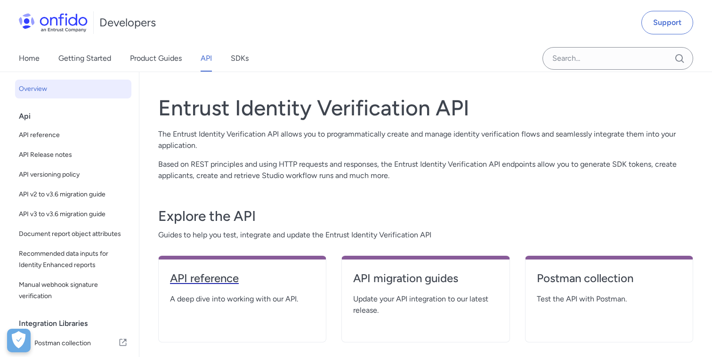
select select "http"
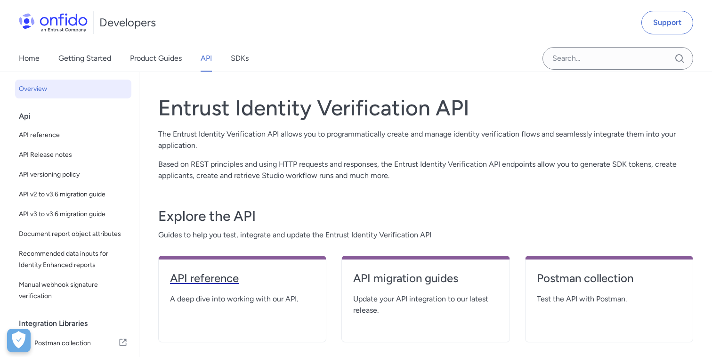
select select "http"
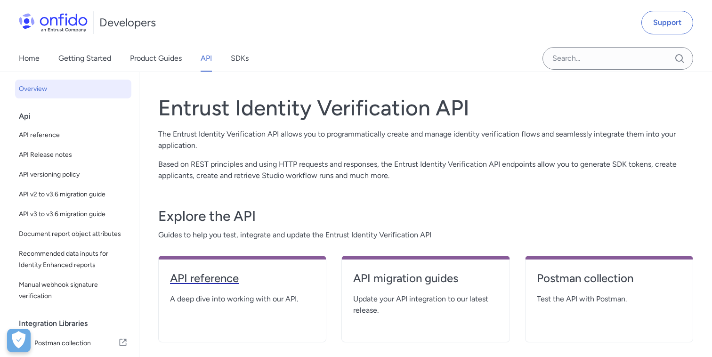
select select "http"
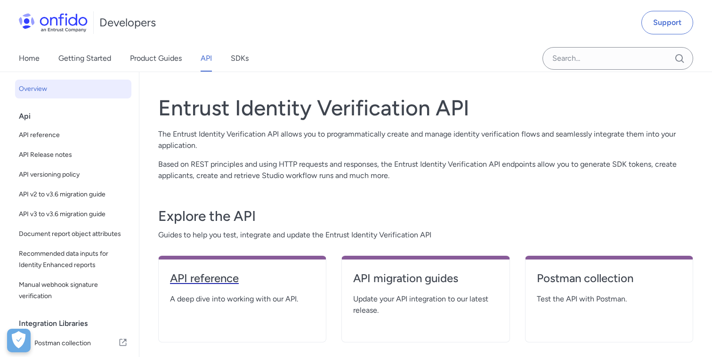
select select "http"
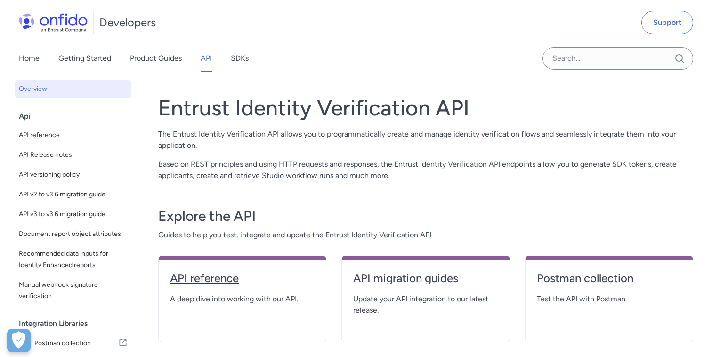
select select "http"
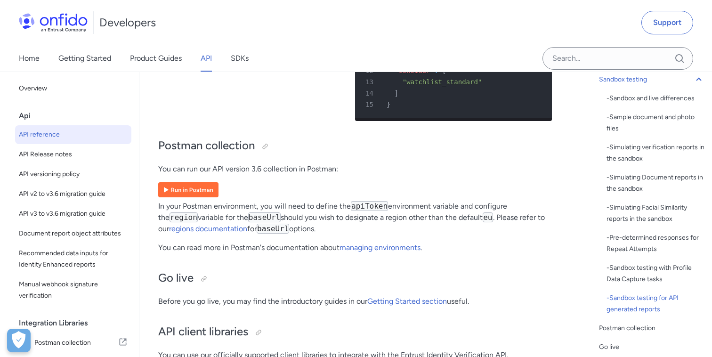
scroll to position [6836, 0]
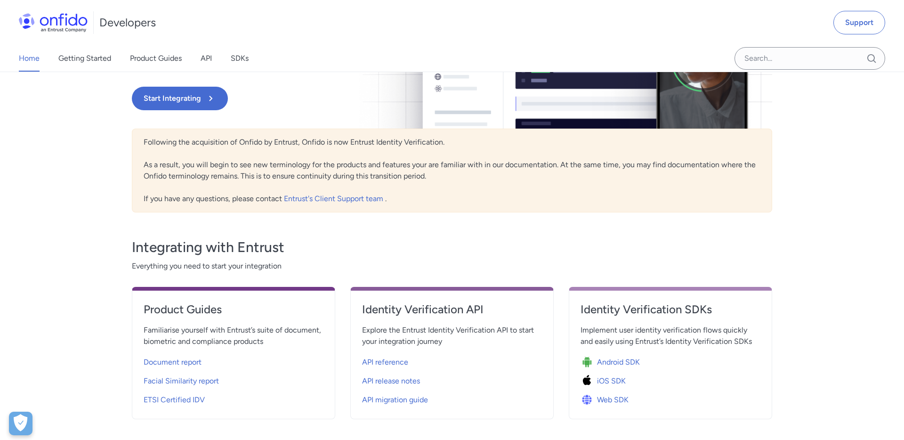
scroll to position [218, 0]
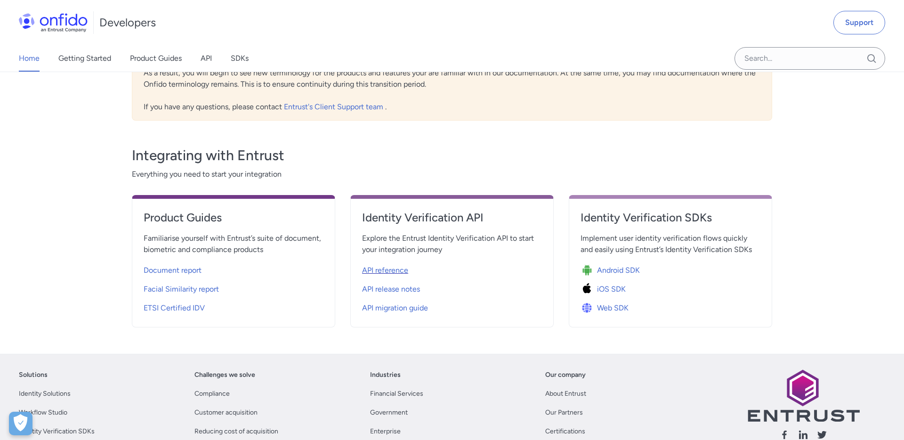
click at [397, 273] on span "API reference" at bounding box center [385, 270] width 46 height 11
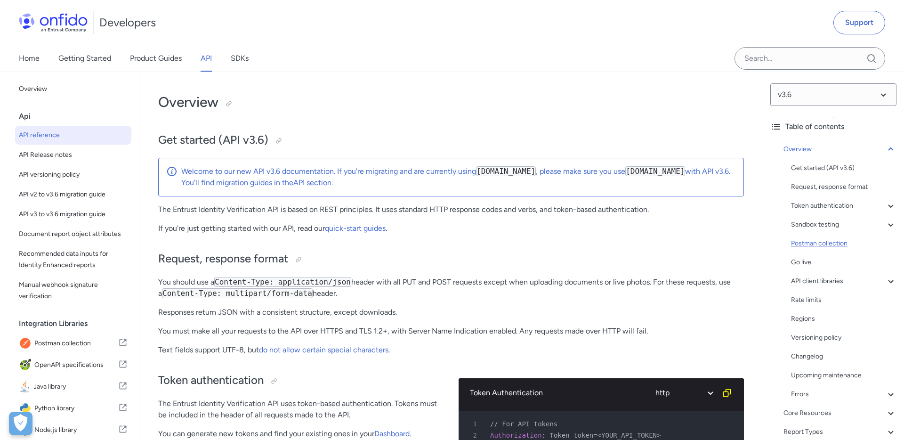
click at [795, 243] on div "Postman collection" at bounding box center [843, 243] width 105 height 11
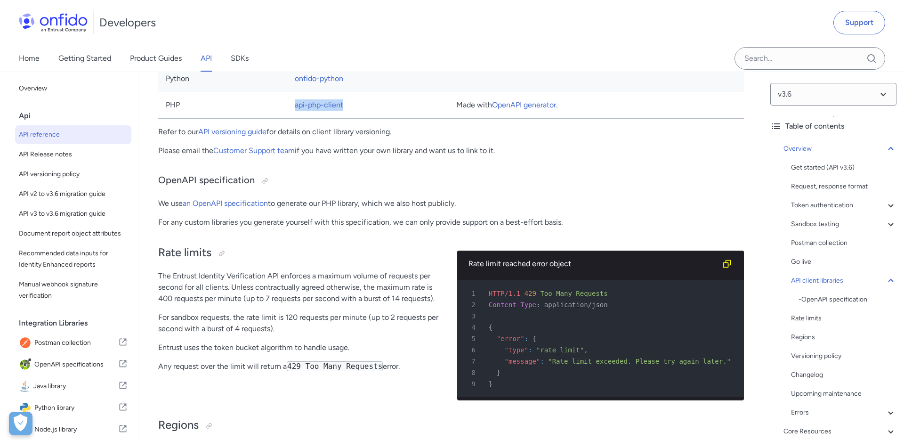
scroll to position [6475, 0]
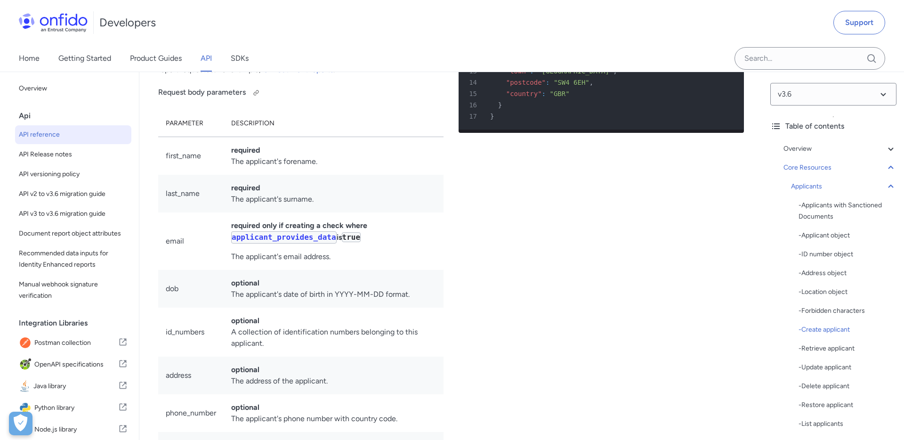
scroll to position [11595, 0]
click at [381, 212] on td "required The applicant's surname." at bounding box center [334, 193] width 220 height 38
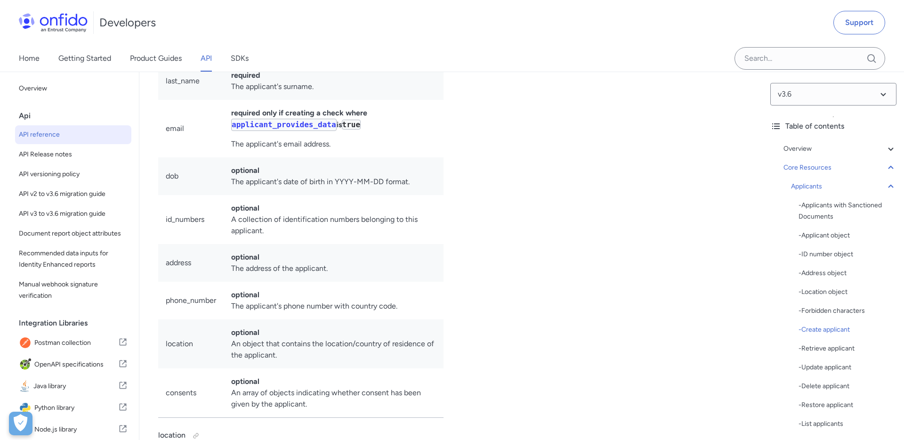
scroll to position [11722, 0]
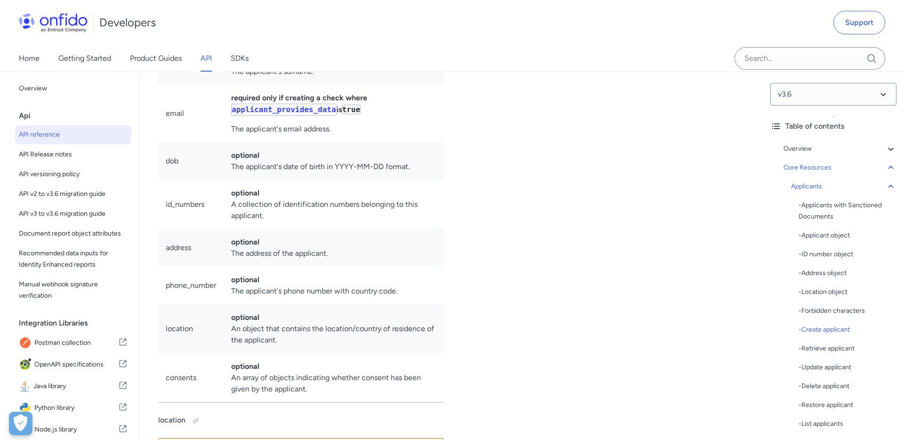
click at [272, 180] on td "optional The applicant's date of birth in YYYY-MM-DD format." at bounding box center [334, 161] width 220 height 38
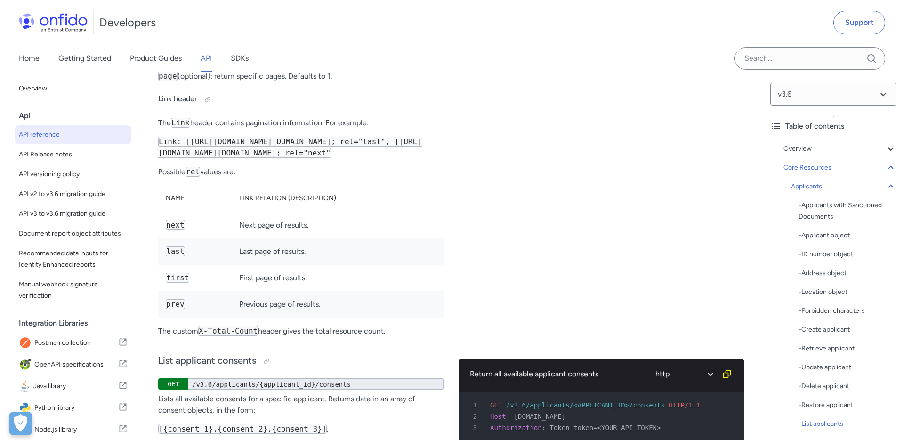
scroll to position [13872, 0]
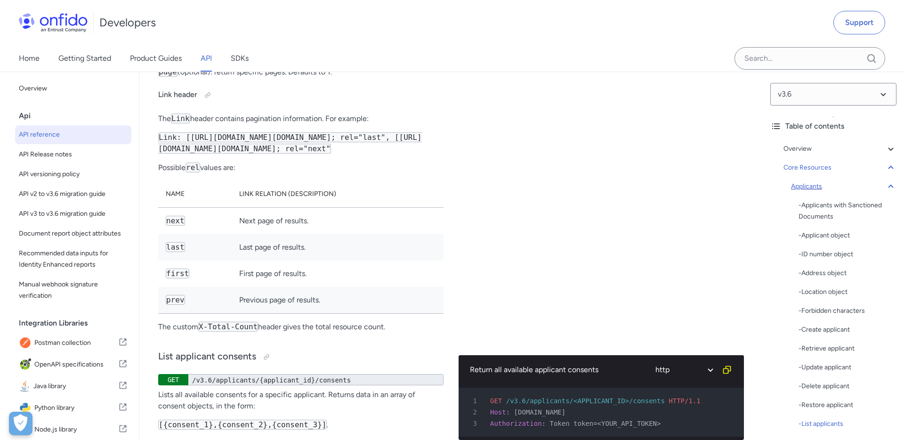
click at [891, 185] on icon at bounding box center [890, 186] width 5 height 3
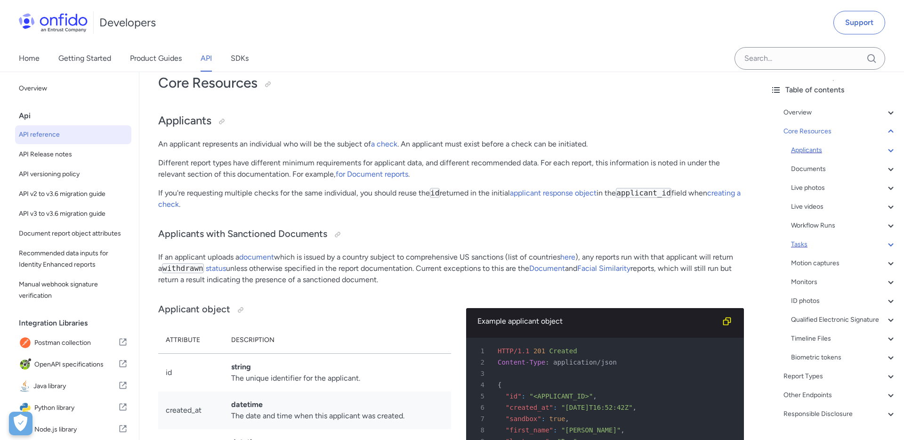
scroll to position [37, 0]
click at [821, 397] on div "Other Endpoints" at bounding box center [840, 394] width 113 height 11
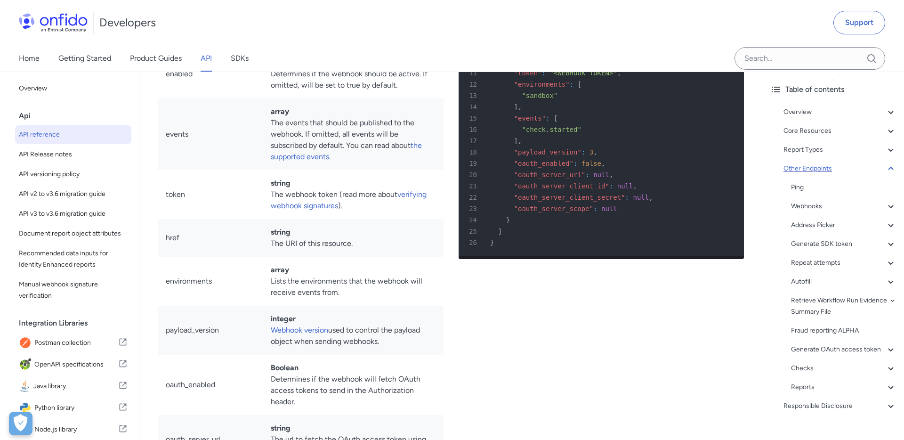
scroll to position [54, 0]
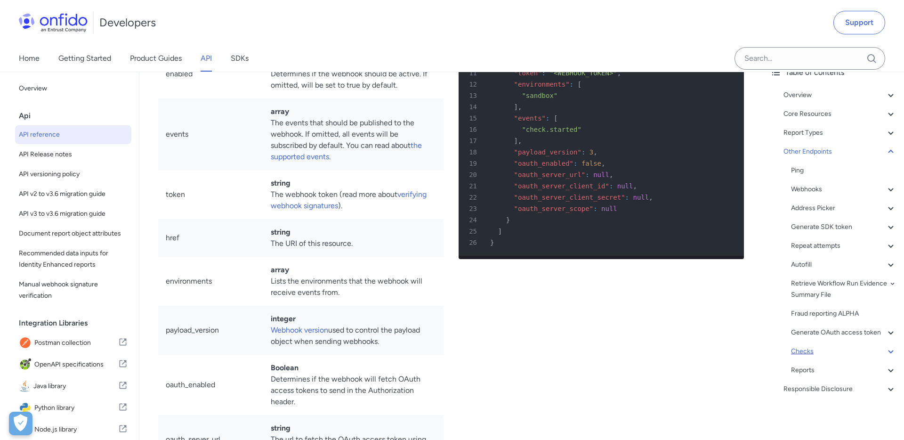
click at [805, 356] on div "Checks" at bounding box center [843, 351] width 105 height 11
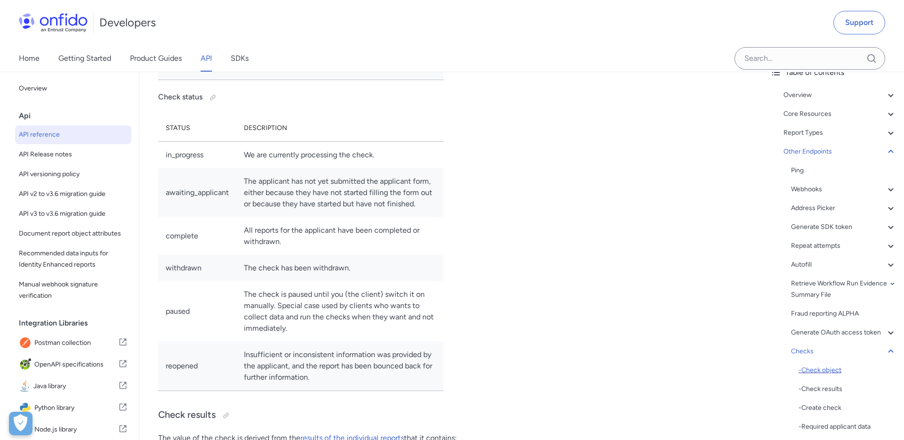
click at [821, 369] on div "- Check object" at bounding box center [848, 370] width 98 height 11
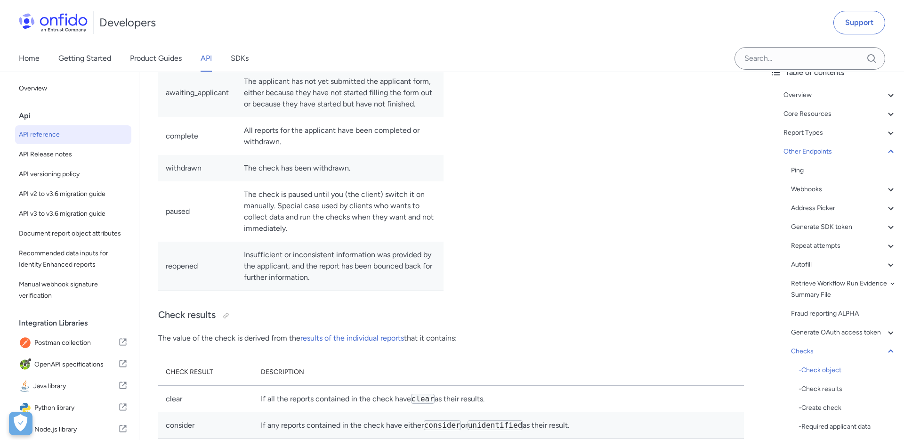
scroll to position [84418, 0]
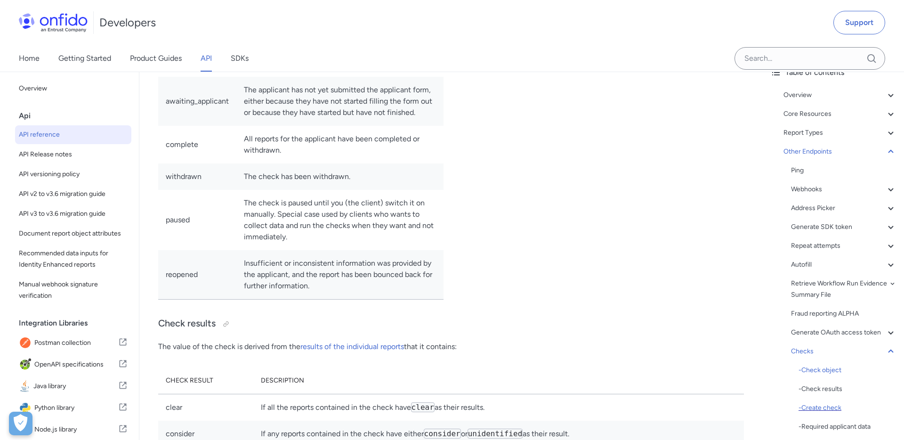
click at [818, 403] on div "- Create check" at bounding box center [848, 407] width 98 height 11
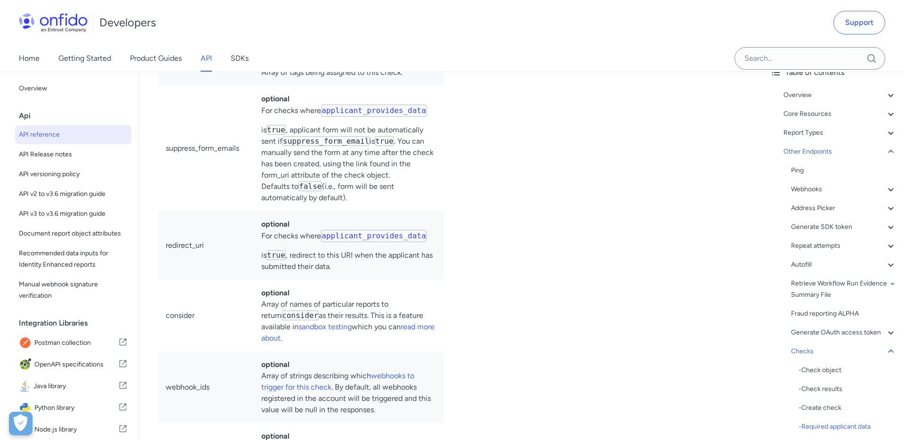
scroll to position [85952, 0]
click at [447, 213] on div "Create check POST /v3.6/checks/ Please note : When integrating with Studio work…" at bounding box center [451, 308] width 586 height 2775
click at [506, 204] on div "Create a check (Document report, Facial Similarity report) ruby python php java…" at bounding box center [601, 308] width 285 height 2775
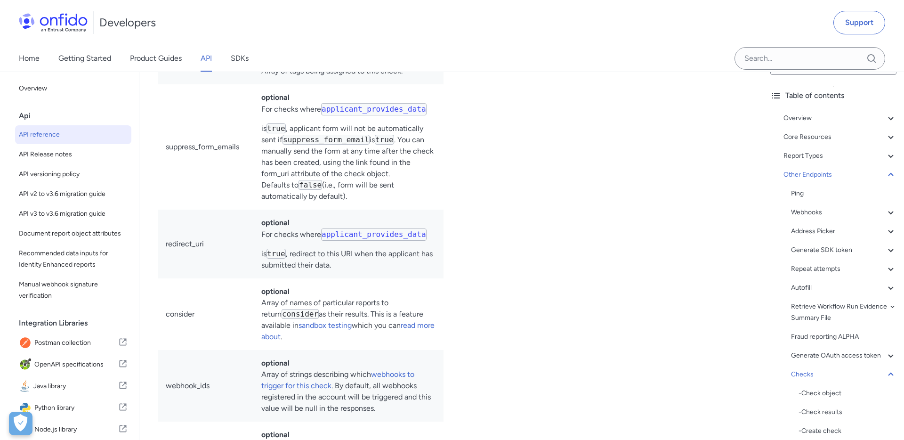
scroll to position [15, 0]
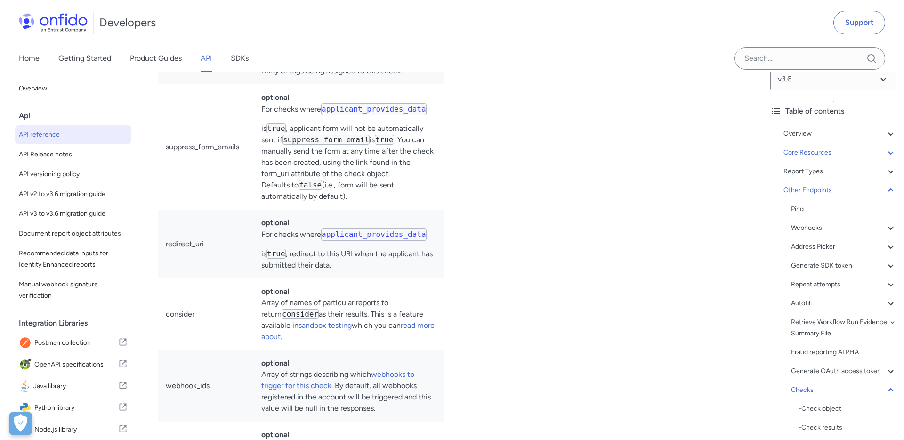
click at [892, 154] on icon at bounding box center [890, 152] width 11 height 11
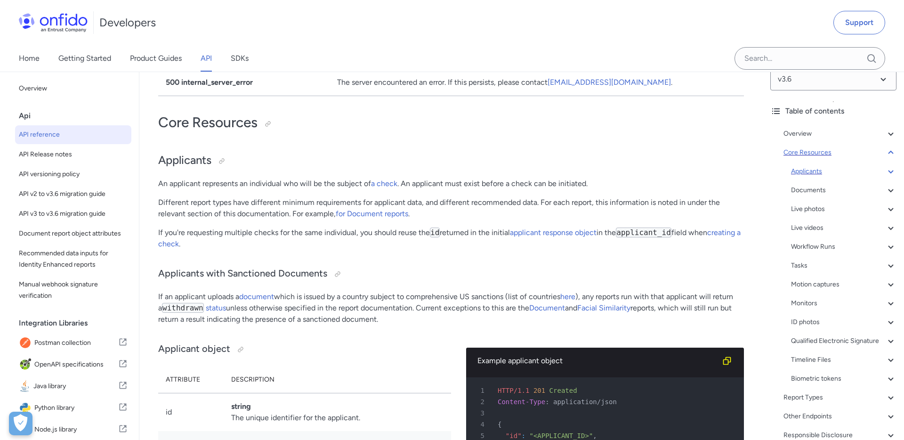
click at [886, 173] on icon at bounding box center [890, 171] width 11 height 11
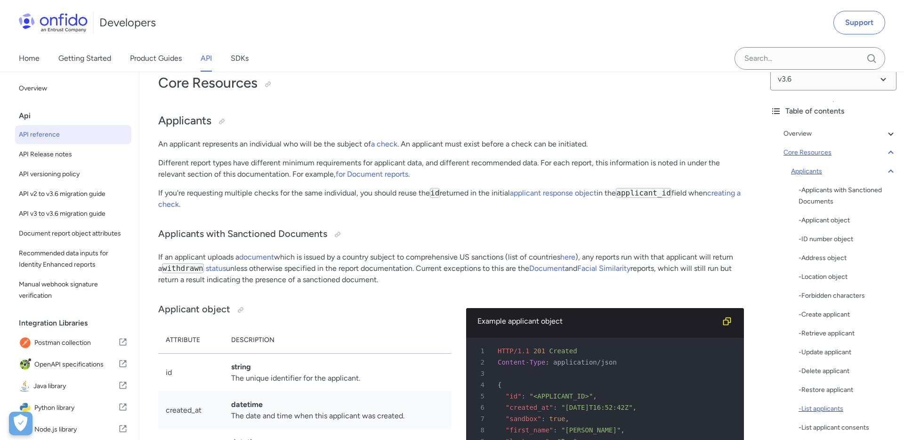
click at [827, 411] on div "- List applicants" at bounding box center [848, 408] width 98 height 11
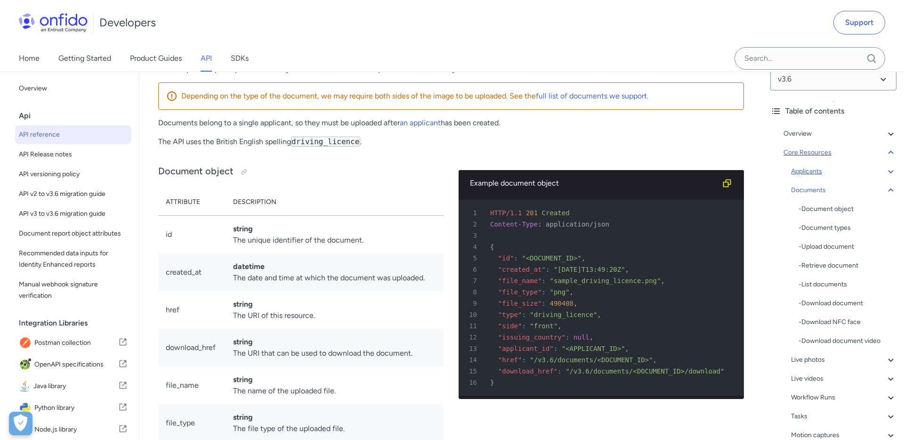
scroll to position [14506, 0]
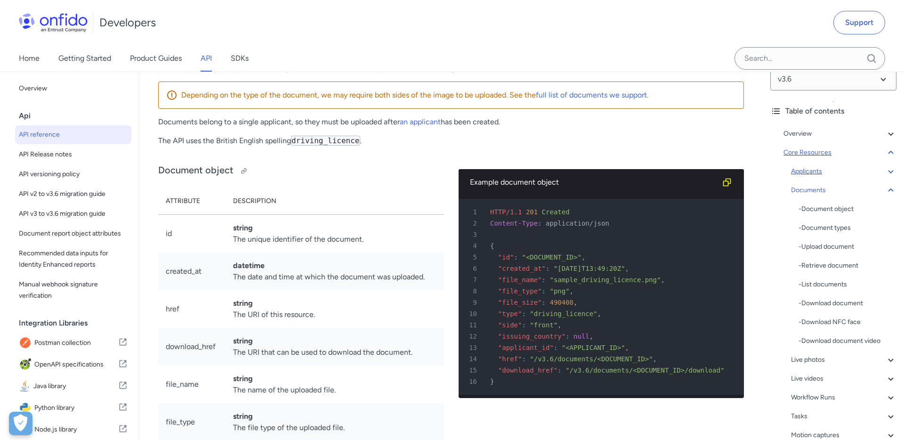
click at [403, 178] on h3 "Document object" at bounding box center [300, 170] width 285 height 15
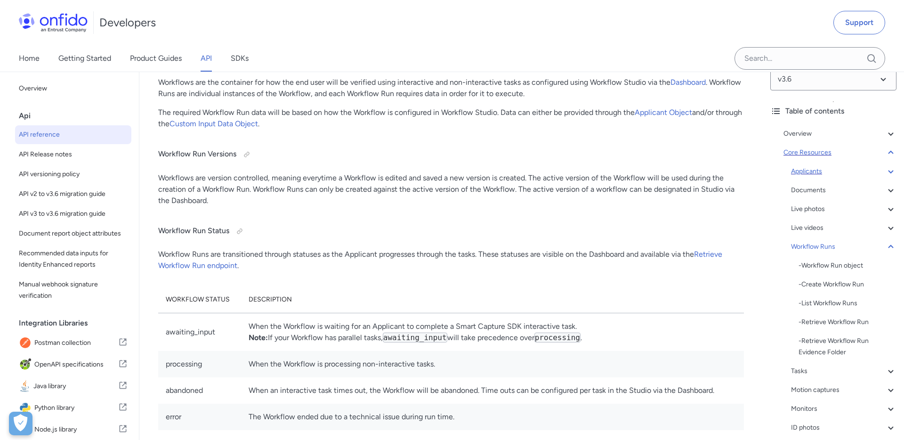
scroll to position [19970, 0]
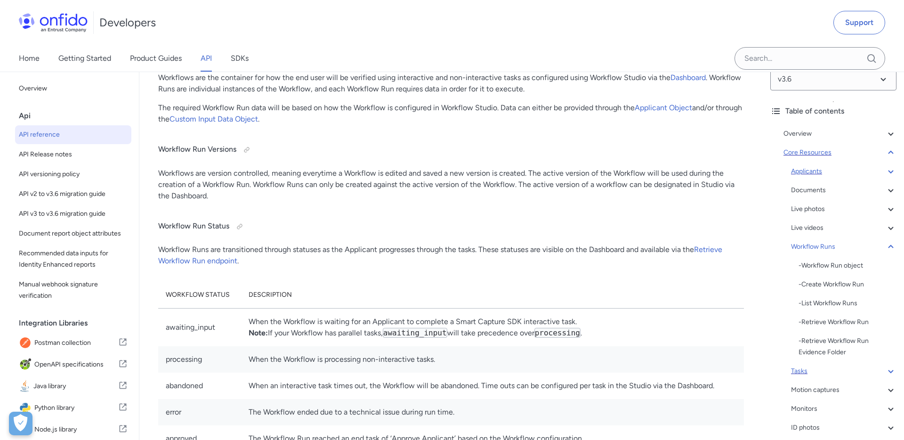
click at [799, 371] on div "Tasks" at bounding box center [843, 370] width 105 height 11
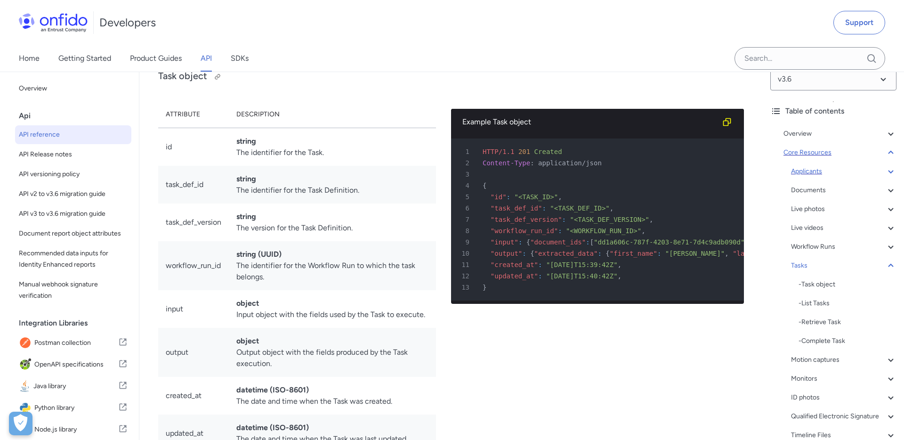
scroll to position [23934, 0]
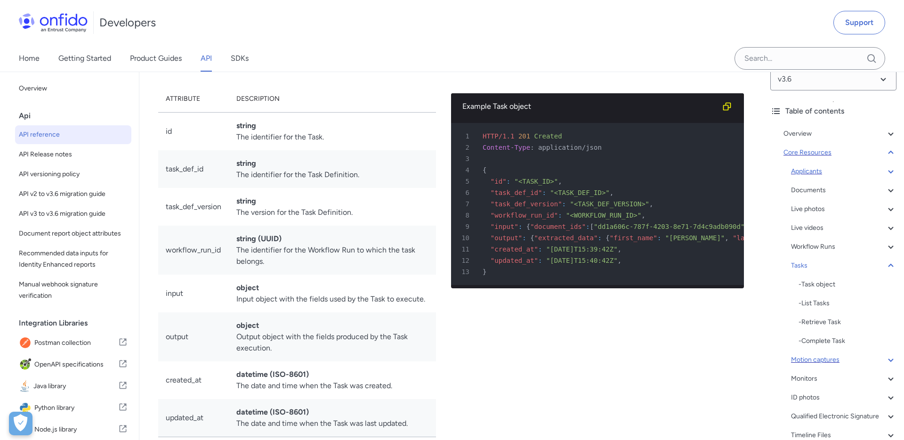
click at [810, 359] on div "Motion captures" at bounding box center [843, 359] width 105 height 11
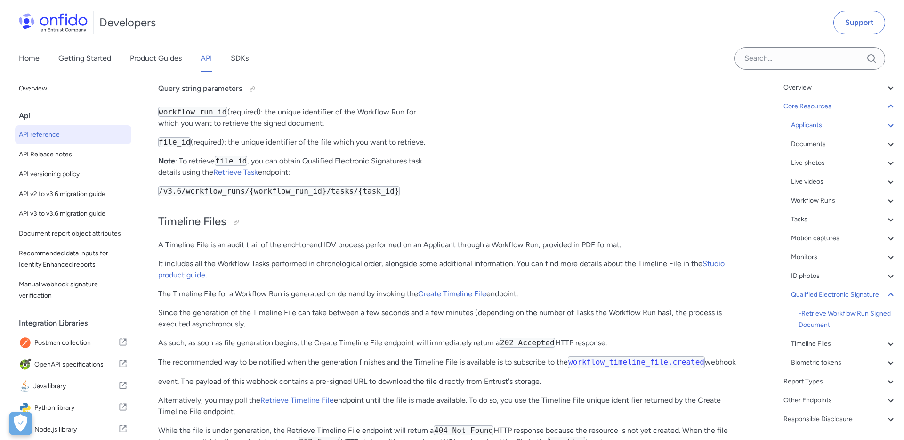
scroll to position [62, 0]
click at [811, 360] on div "Biometric tokens" at bounding box center [843, 362] width 105 height 11
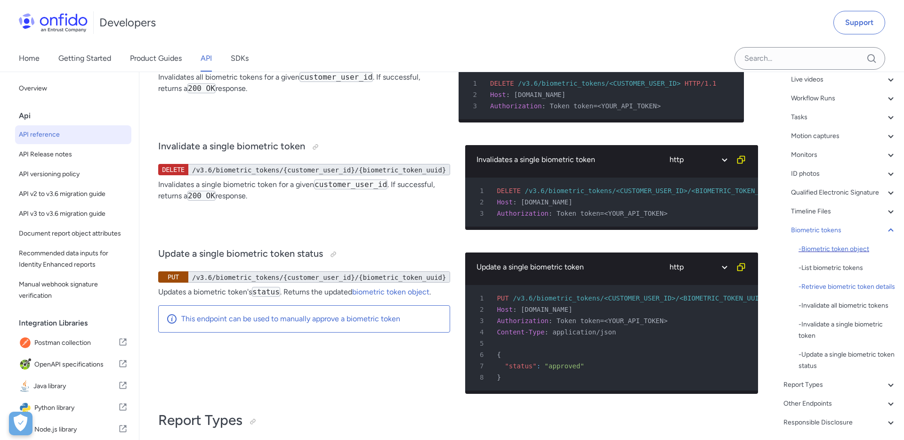
scroll to position [165, 0]
click at [803, 389] on div "Report Types" at bounding box center [840, 382] width 113 height 11
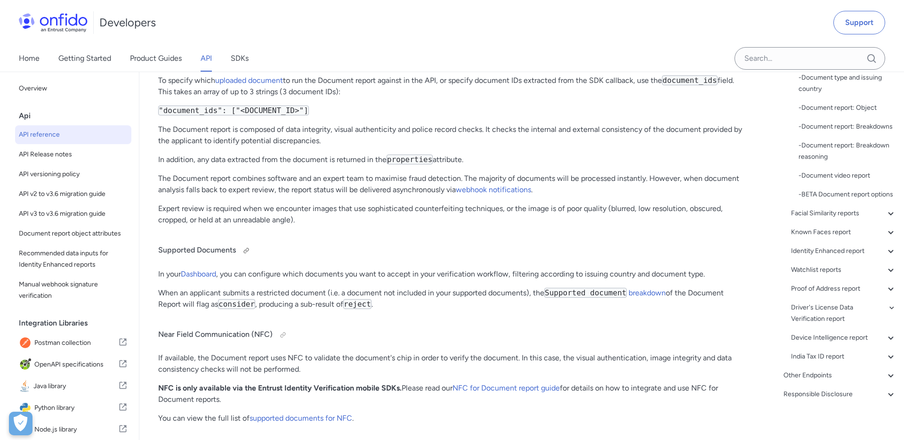
scroll to position [33348, 0]
click at [892, 375] on icon at bounding box center [890, 375] width 11 height 11
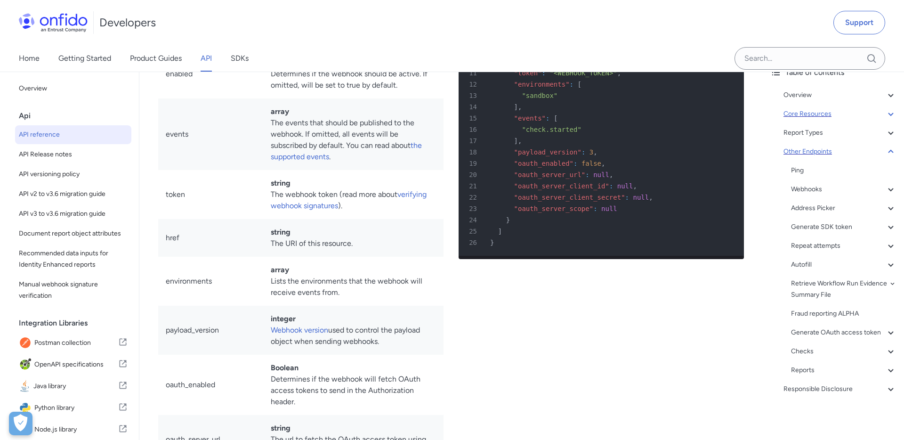
scroll to position [54, 0]
click at [803, 354] on div "Checks" at bounding box center [843, 351] width 105 height 11
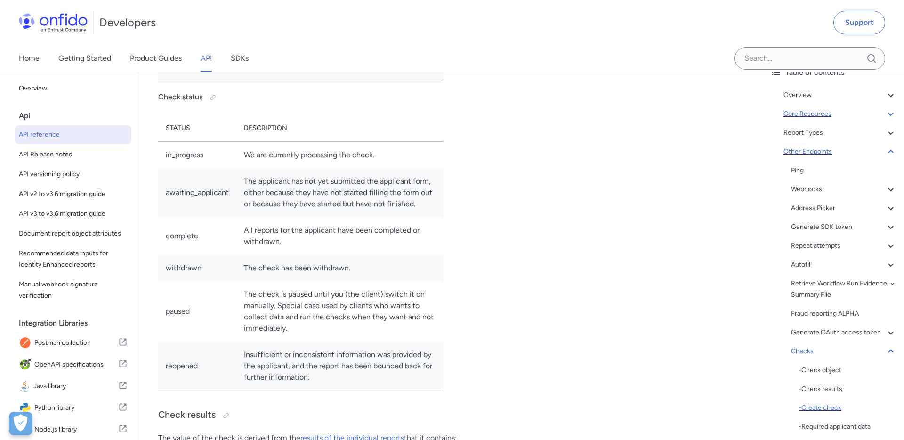
click at [831, 405] on div "- Create check" at bounding box center [848, 407] width 98 height 11
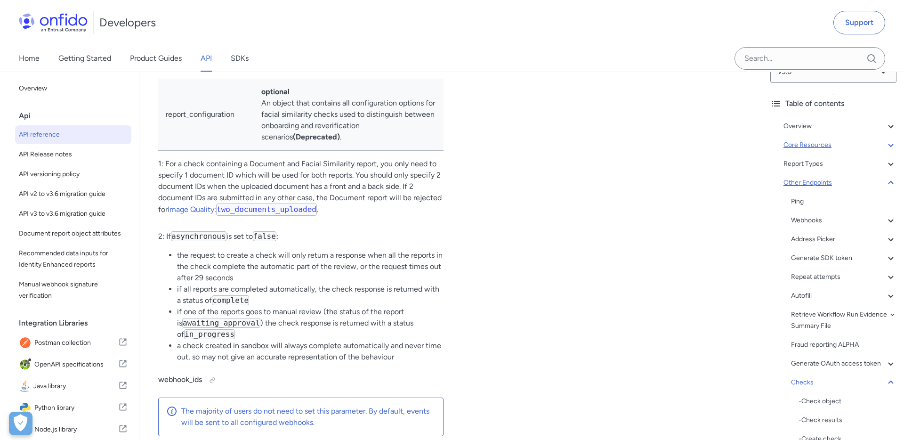
scroll to position [8, 0]
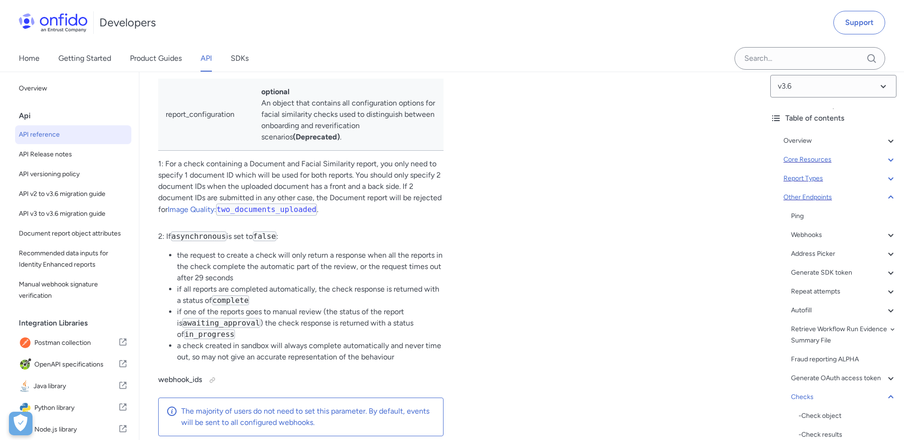
click at [807, 178] on div "Report Types" at bounding box center [840, 178] width 113 height 11
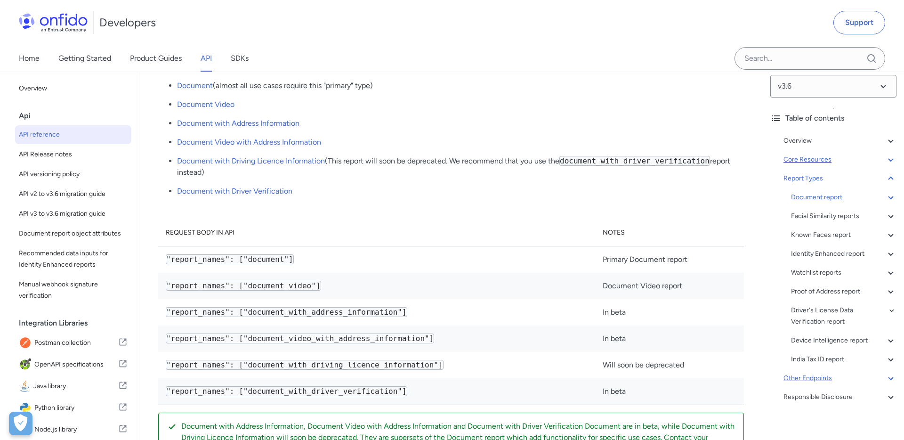
click at [806, 197] on div "Document report" at bounding box center [843, 197] width 105 height 11
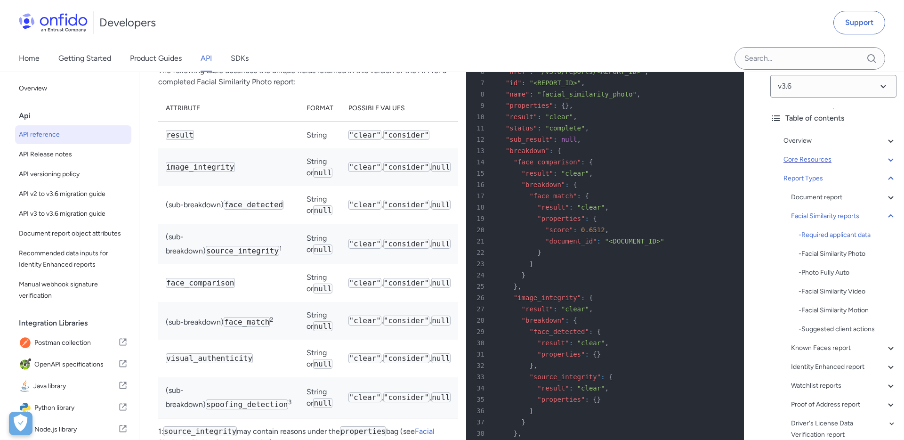
scroll to position [42780, 0]
click at [211, 9] on code "applicant_provides_data" at bounding box center [238, 4] width 105 height 10
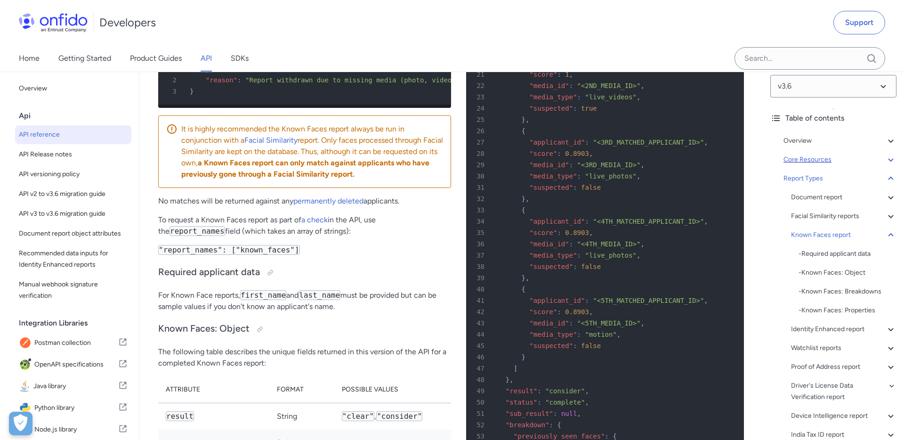
scroll to position [50666, 0]
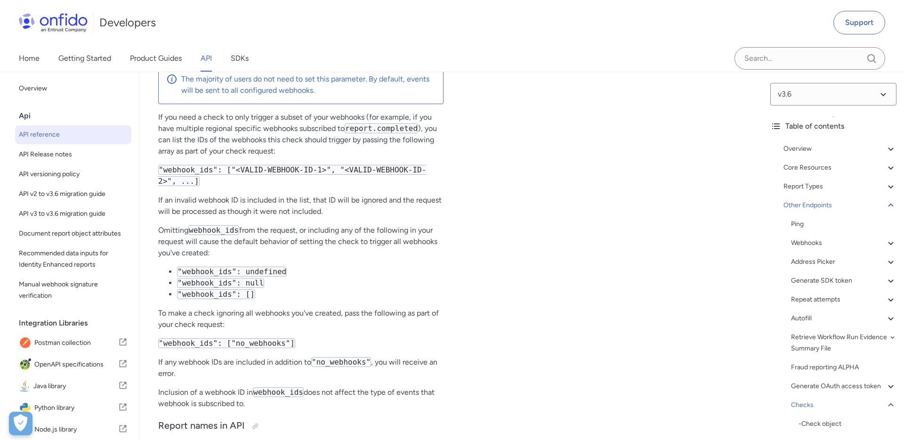
scroll to position [86672, 0]
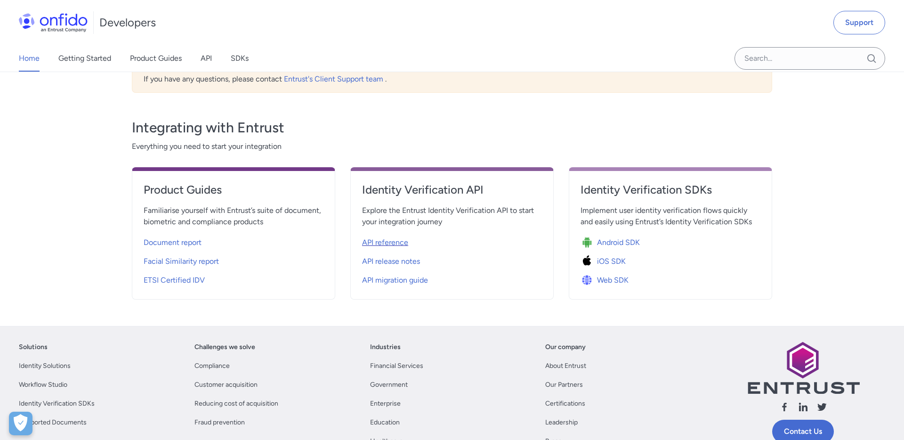
scroll to position [297, 0]
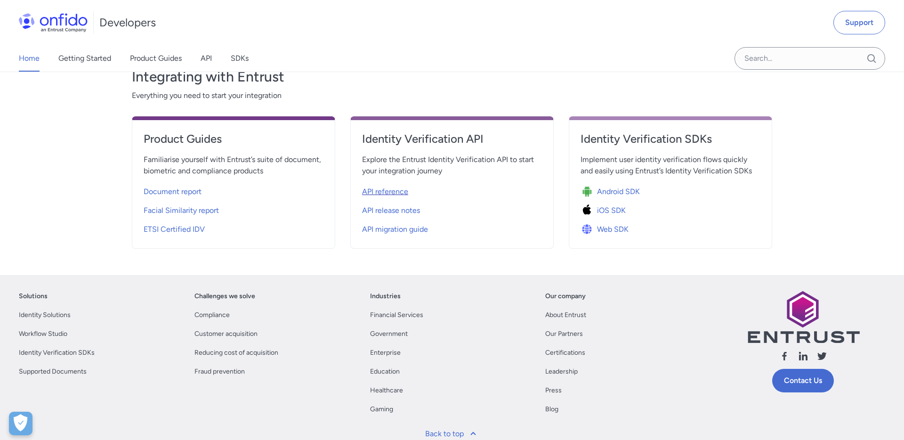
click at [404, 195] on span "API reference" at bounding box center [385, 191] width 46 height 11
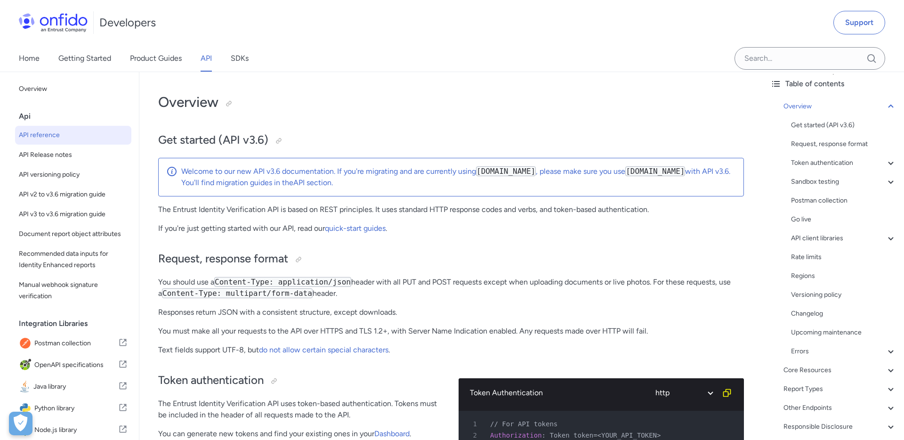
scroll to position [43, 0]
click at [816, 405] on div "Other Endpoints" at bounding box center [840, 407] width 113 height 11
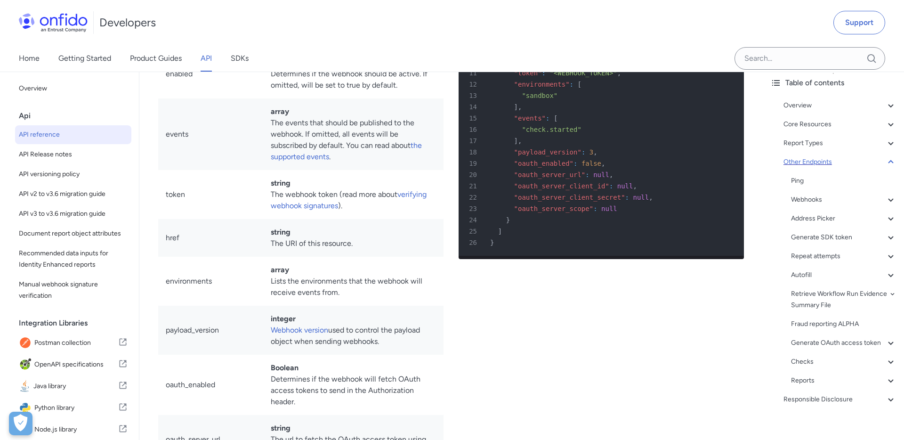
scroll to position [50, 0]
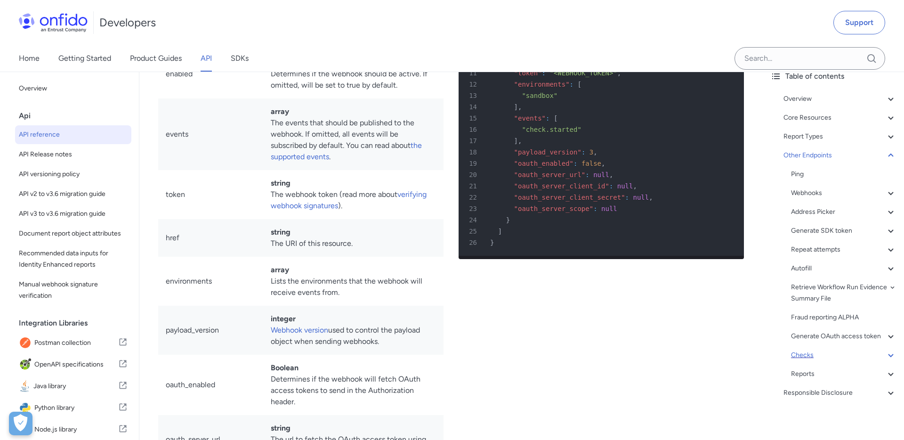
click at [806, 354] on div "Checks" at bounding box center [843, 354] width 105 height 11
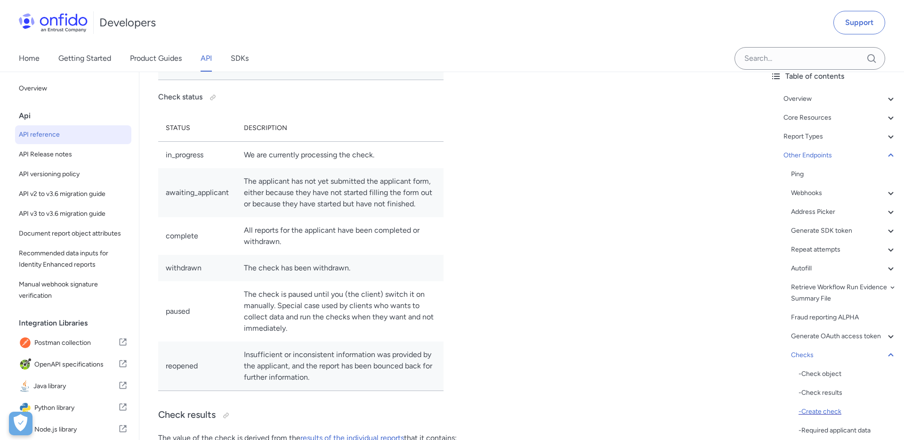
click at [826, 409] on div "- Create check" at bounding box center [848, 411] width 98 height 11
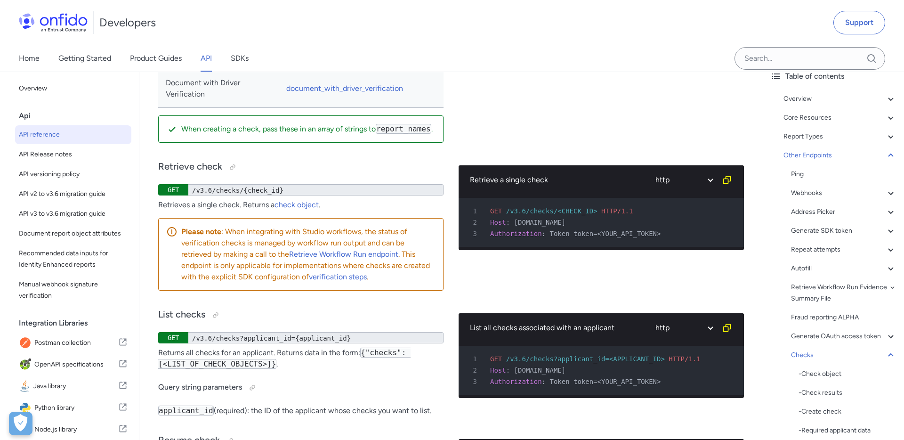
scroll to position [87013, 0]
